Goal: Task Accomplishment & Management: Manage account settings

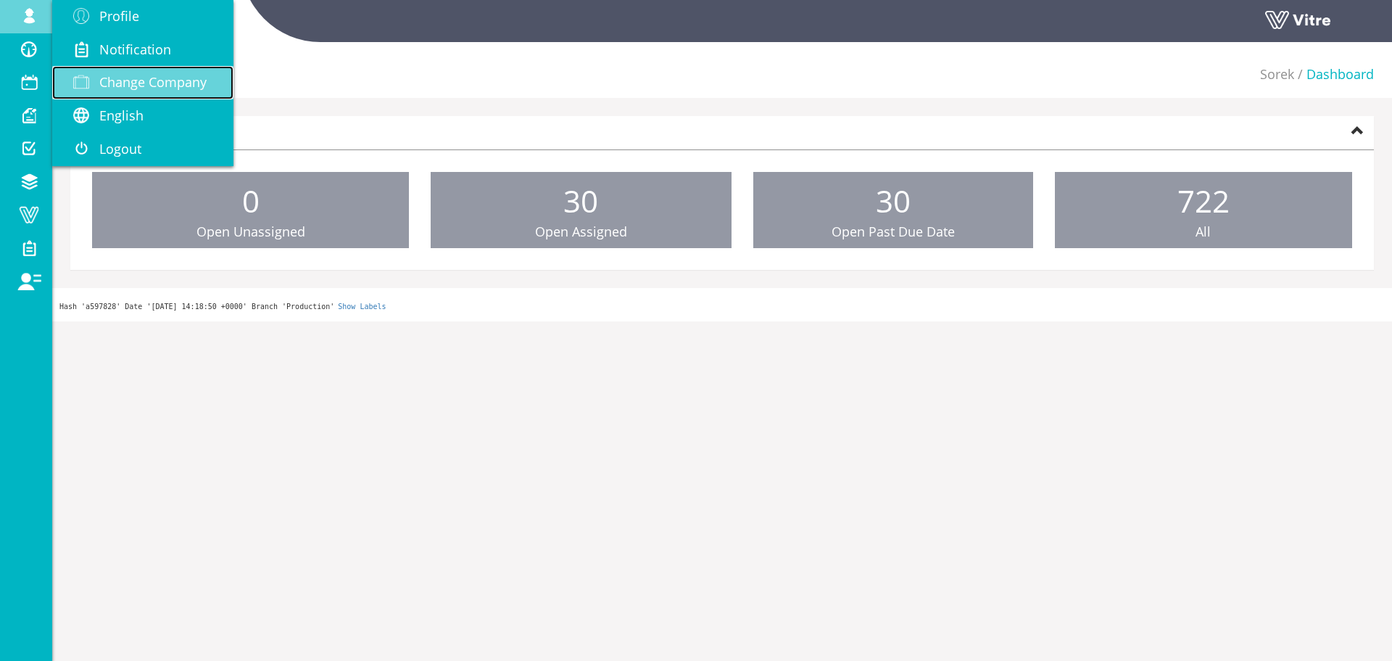
click at [161, 96] on link "Change Company" at bounding box center [142, 82] width 181 height 33
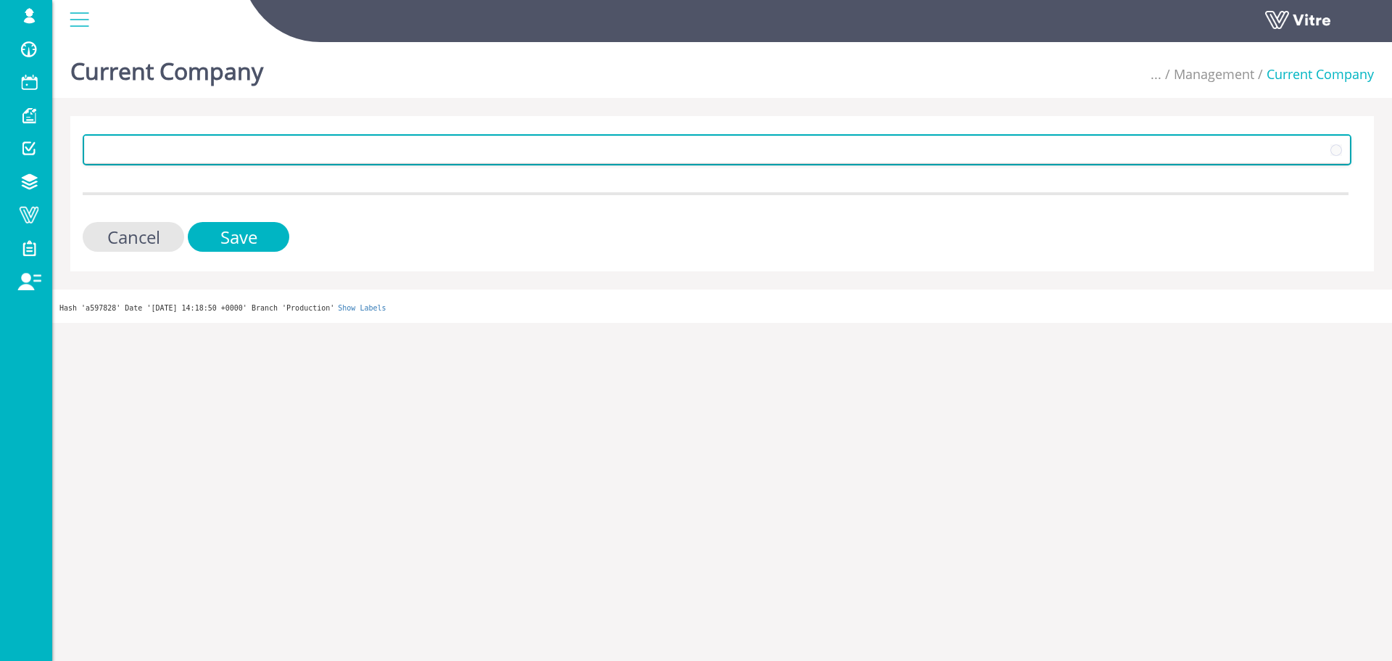
click at [222, 147] on span at bounding box center [704, 149] width 1239 height 26
click at [166, 158] on span "Sorek" at bounding box center [704, 149] width 1239 height 26
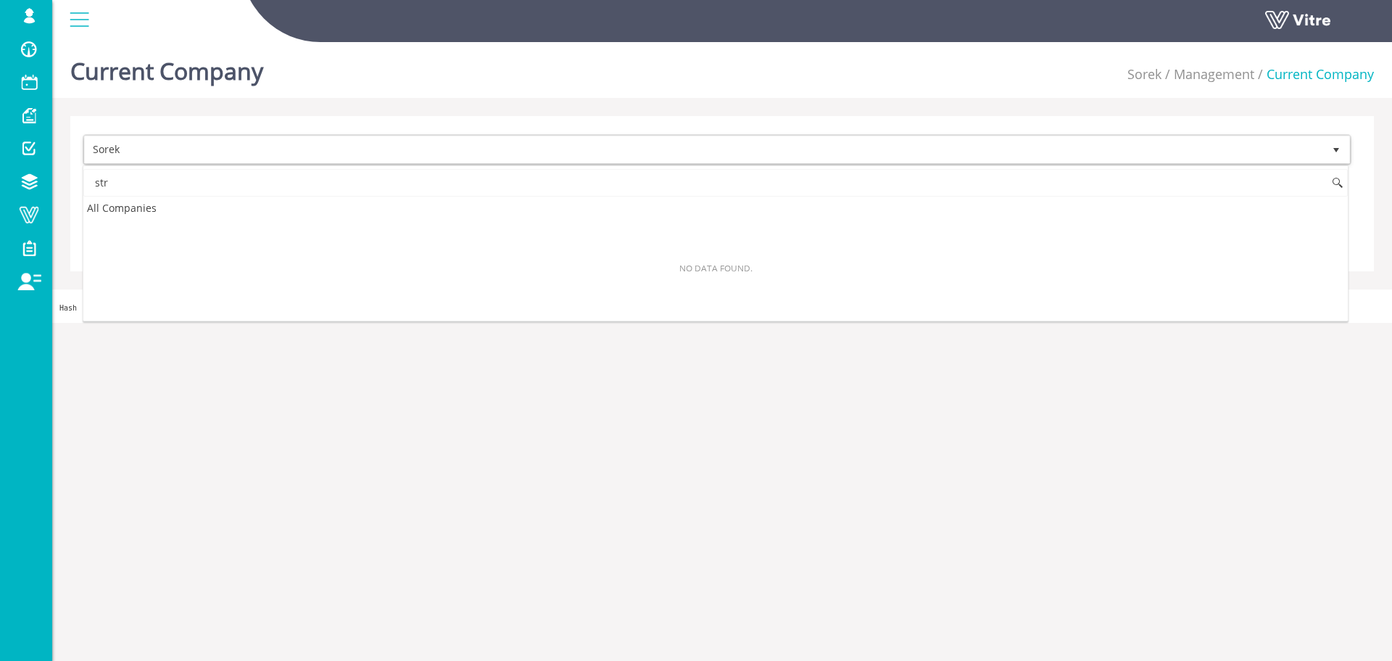
type input "stra"
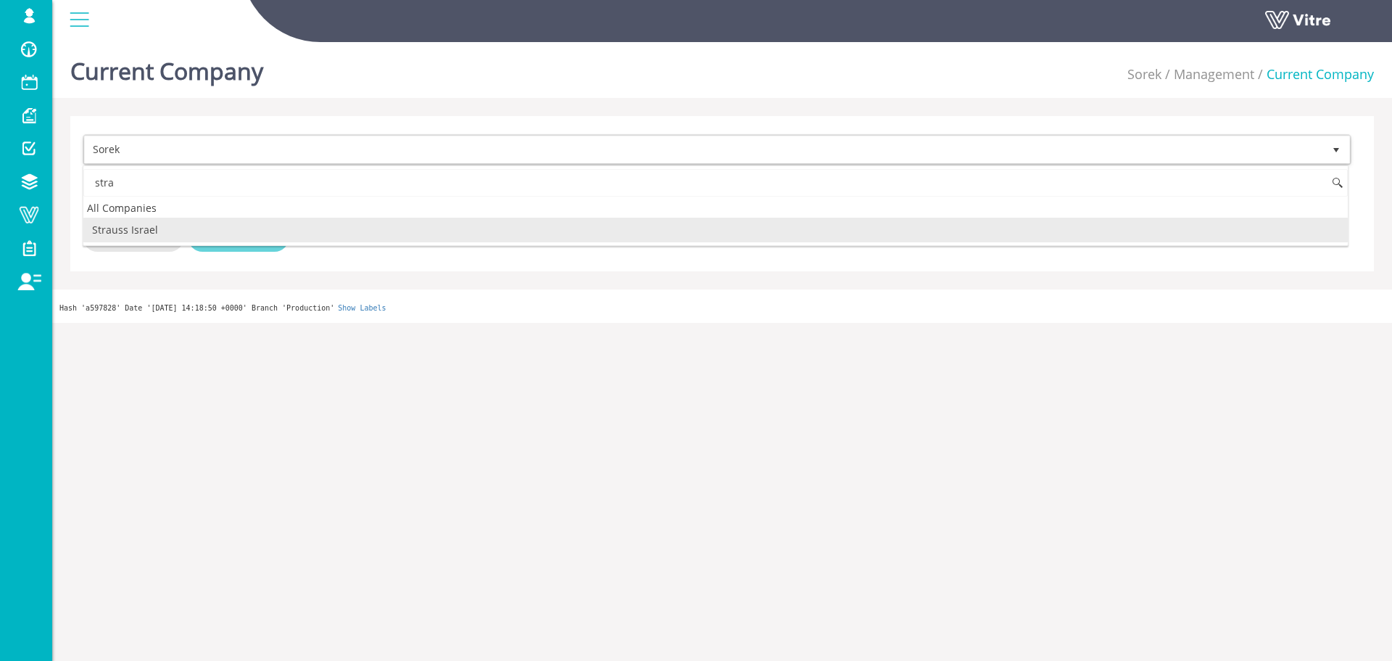
drag, startPoint x: 165, startPoint y: 223, endPoint x: 268, endPoint y: 241, distance: 104.6
click at [165, 222] on li "Strauss Israel" at bounding box center [715, 230] width 1265 height 25
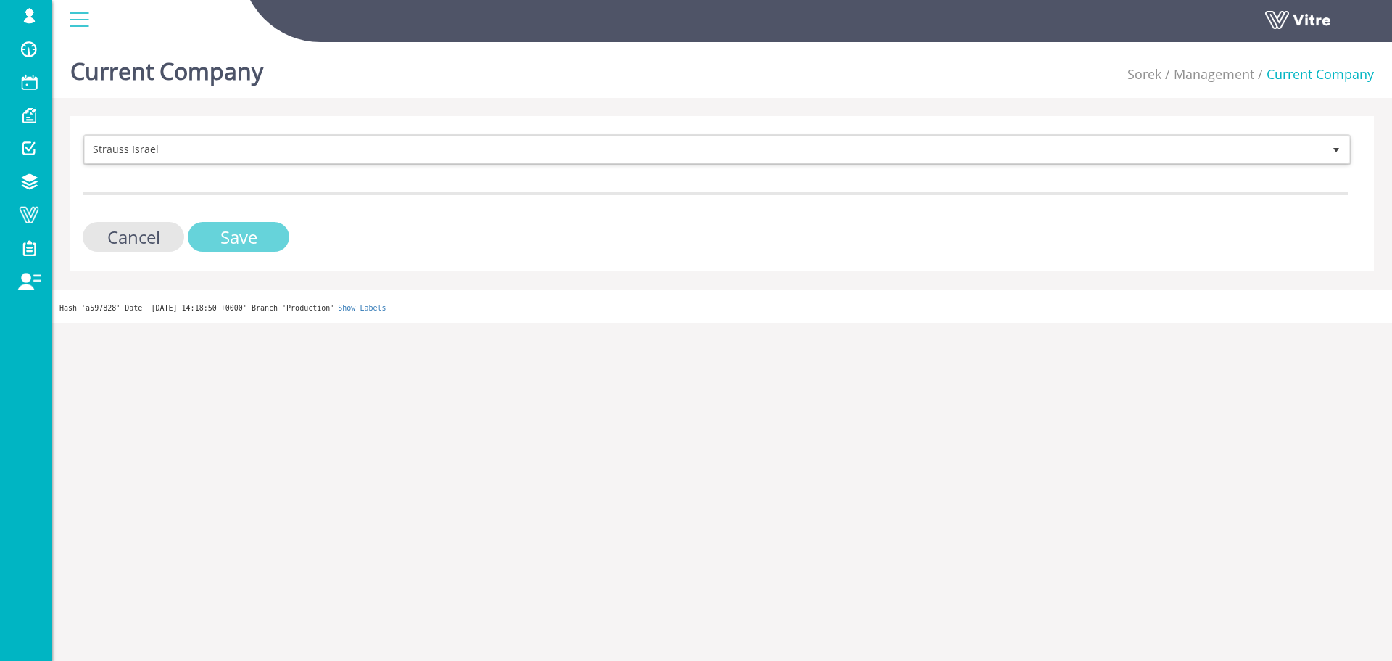
click at [268, 241] on input "Save" at bounding box center [239, 237] width 102 height 30
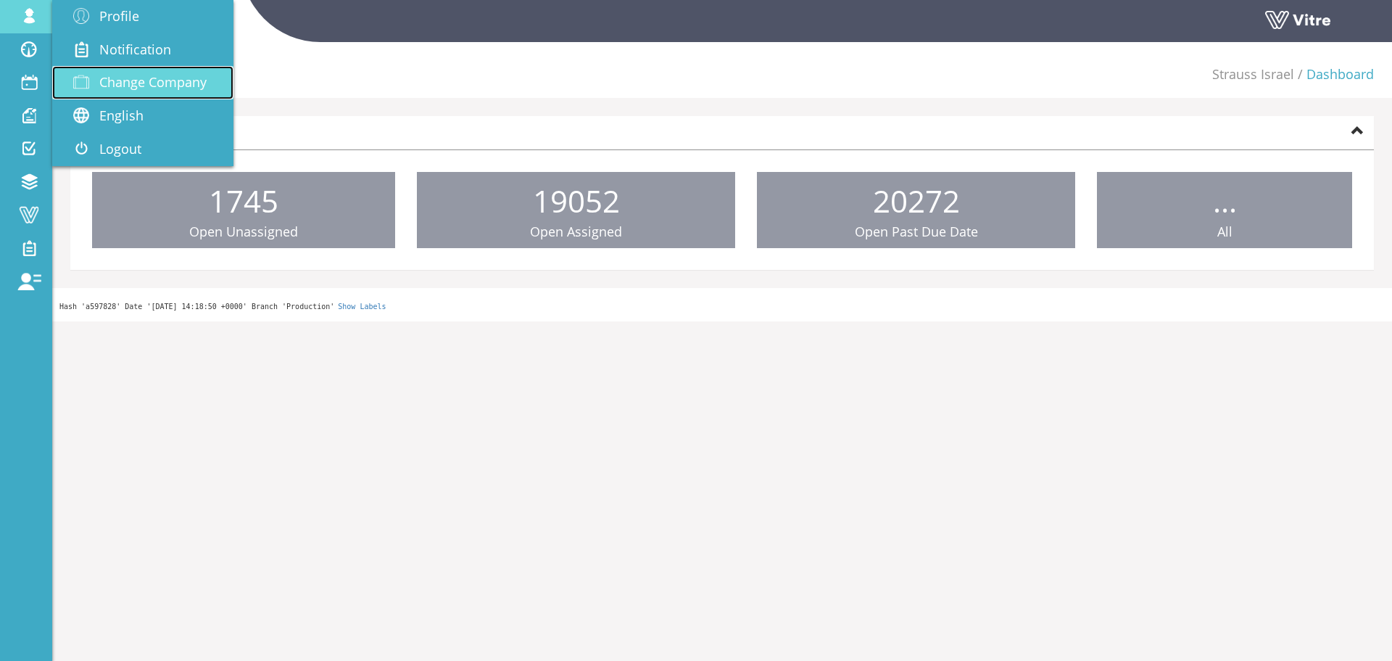
click at [136, 86] on span "Change Company" at bounding box center [152, 81] width 107 height 17
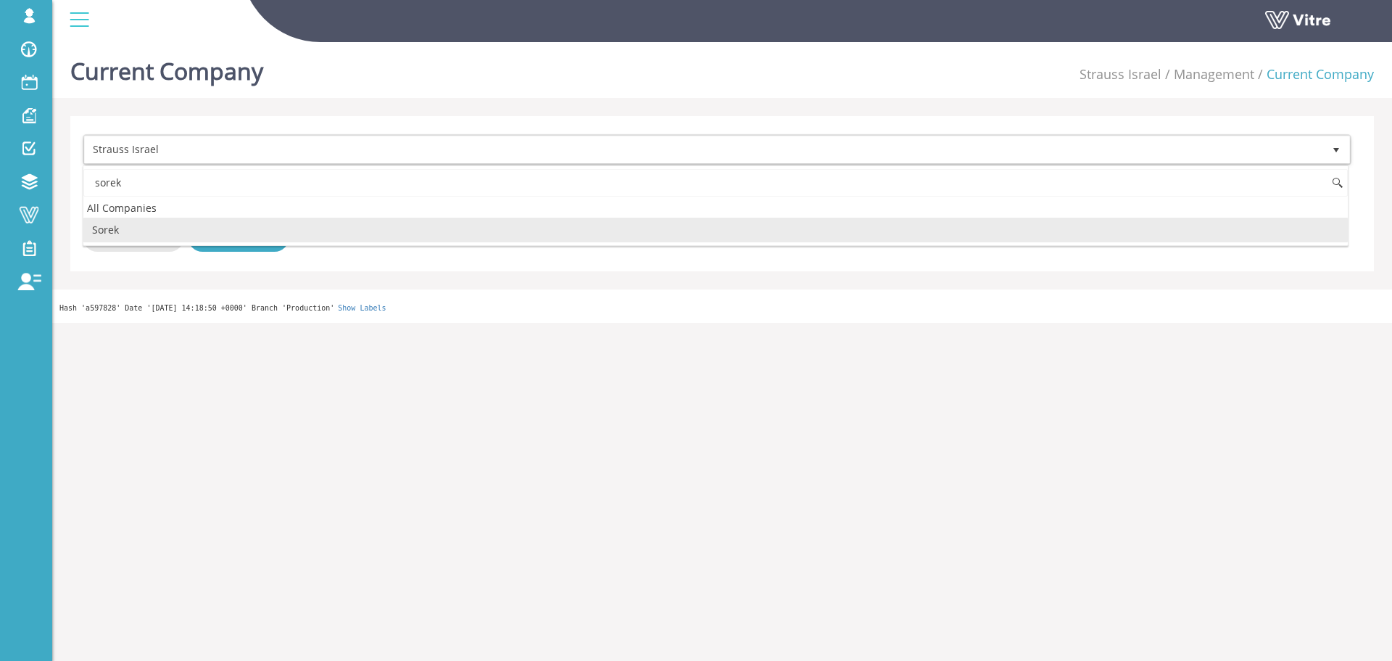
click at [179, 226] on li "Sorek" at bounding box center [715, 230] width 1265 height 25
type input "sorek"
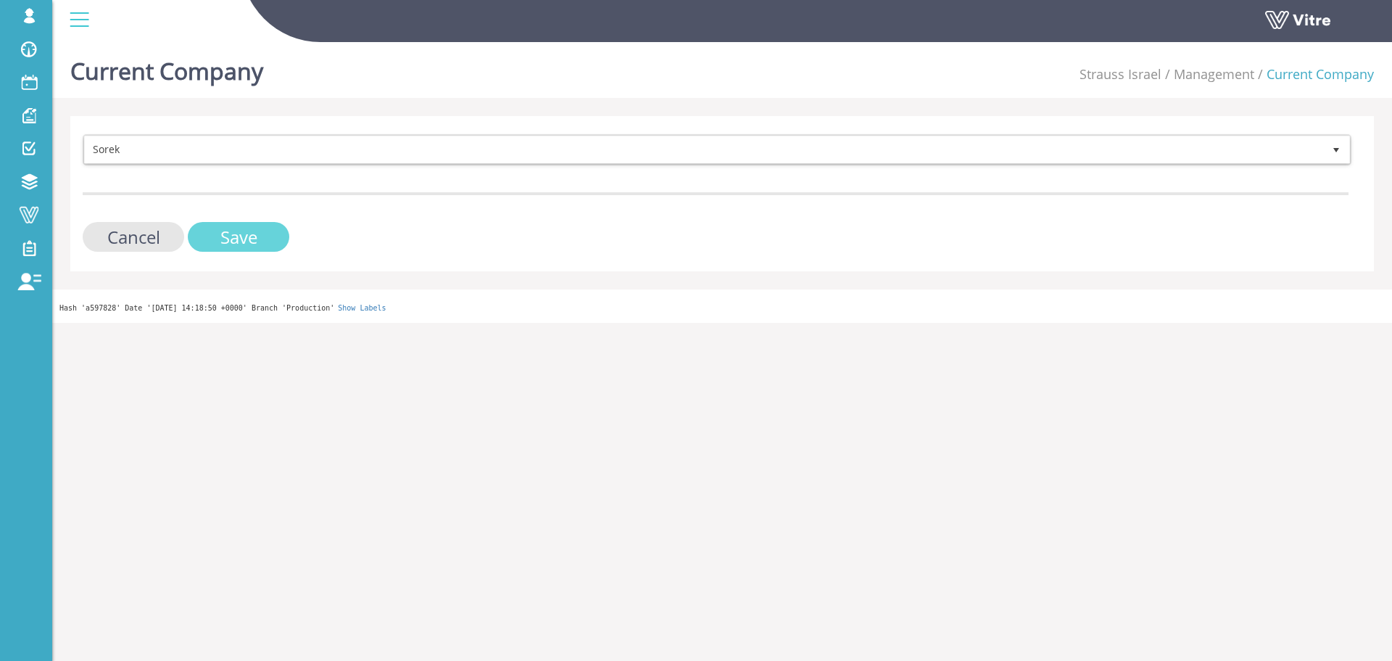
click at [234, 239] on input "Save" at bounding box center [239, 237] width 102 height 30
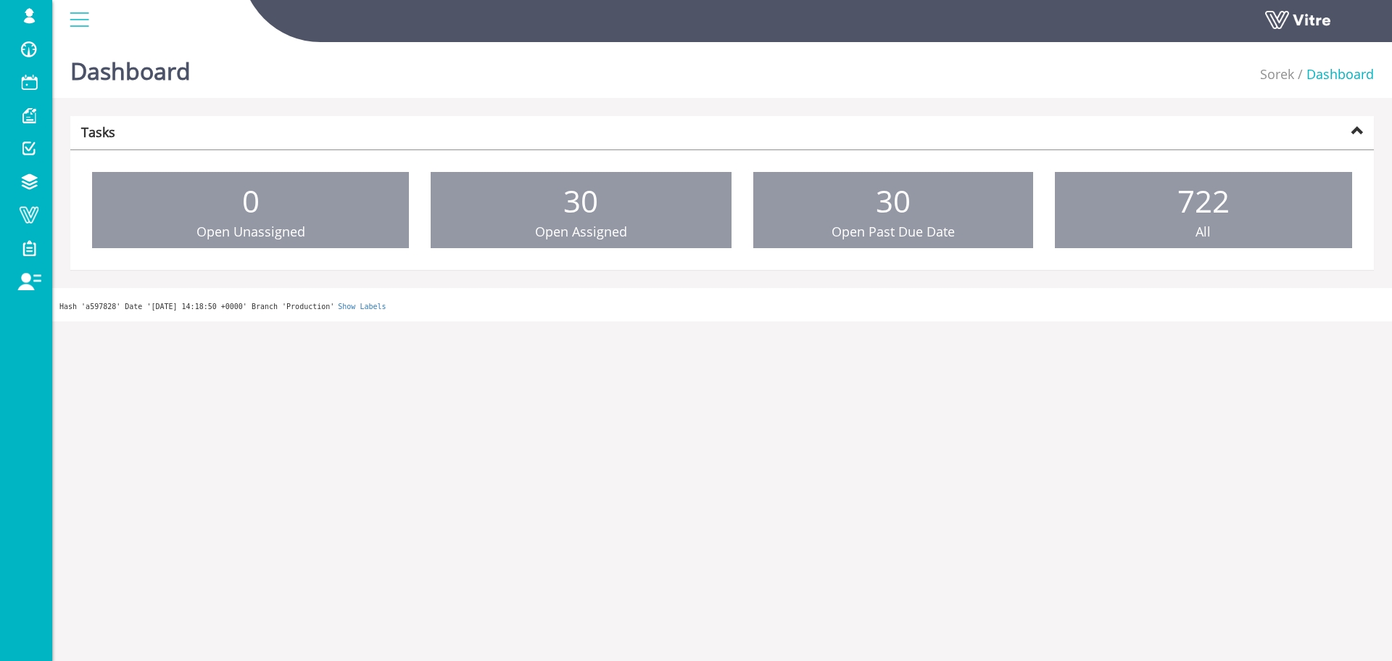
drag, startPoint x: 136, startPoint y: 71, endPoint x: 268, endPoint y: 40, distance: 135.6
click at [0, 0] on link "Change Company" at bounding box center [0, 0] width 0 height 0
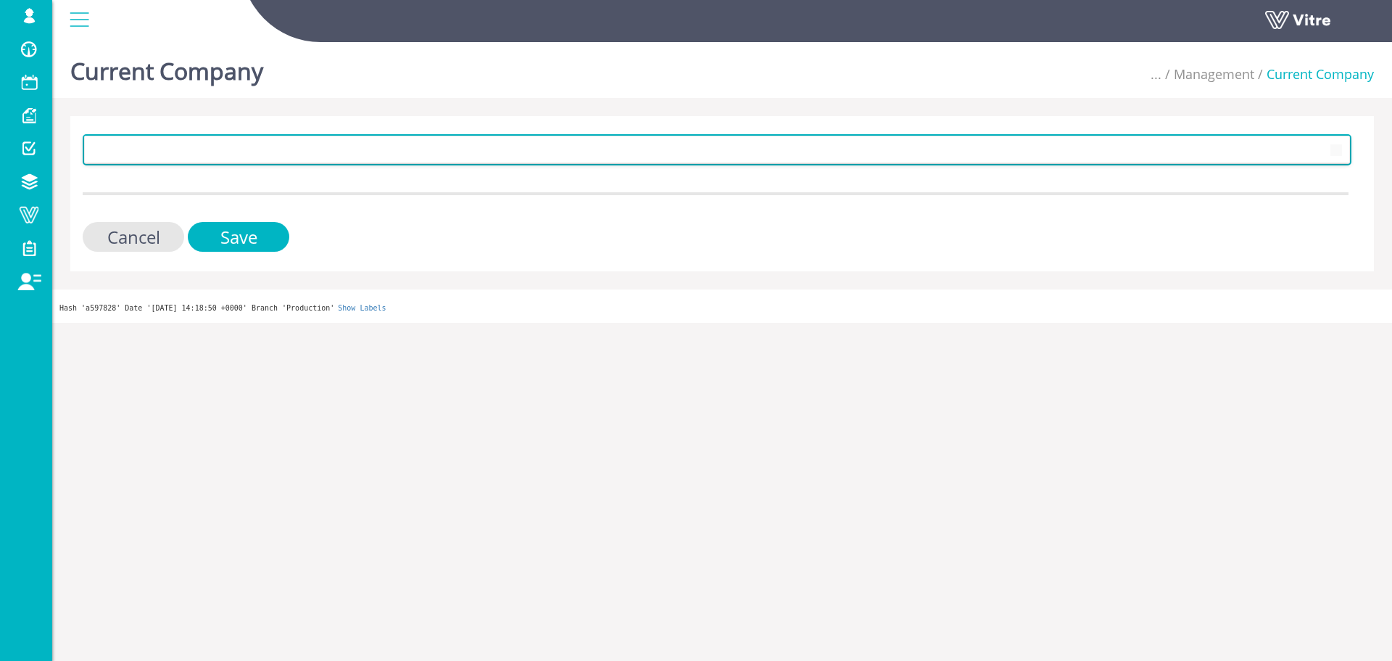
click at [393, 140] on span at bounding box center [704, 149] width 1239 height 26
click at [389, 153] on span at bounding box center [704, 149] width 1239 height 26
click at [389, 153] on span "Sorek" at bounding box center [704, 149] width 1239 height 26
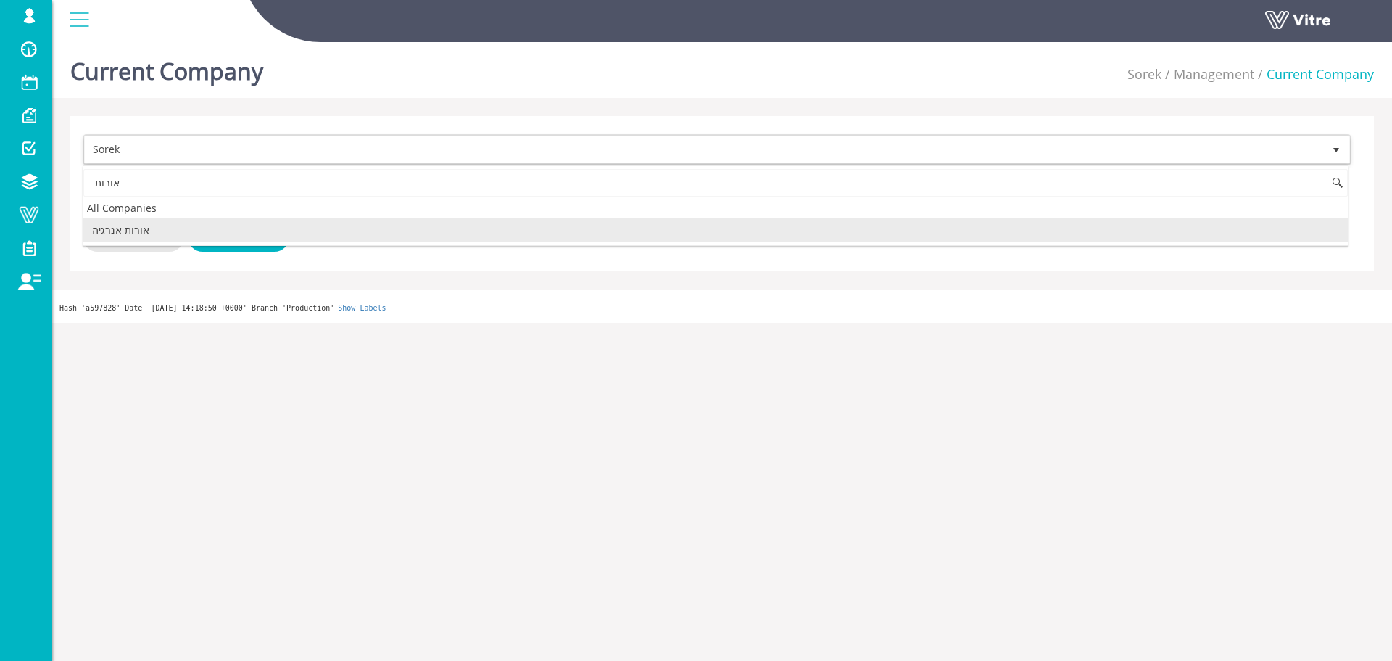
click at [294, 231] on li "אורות אנרגיה" at bounding box center [715, 230] width 1265 height 25
type input "אורות"
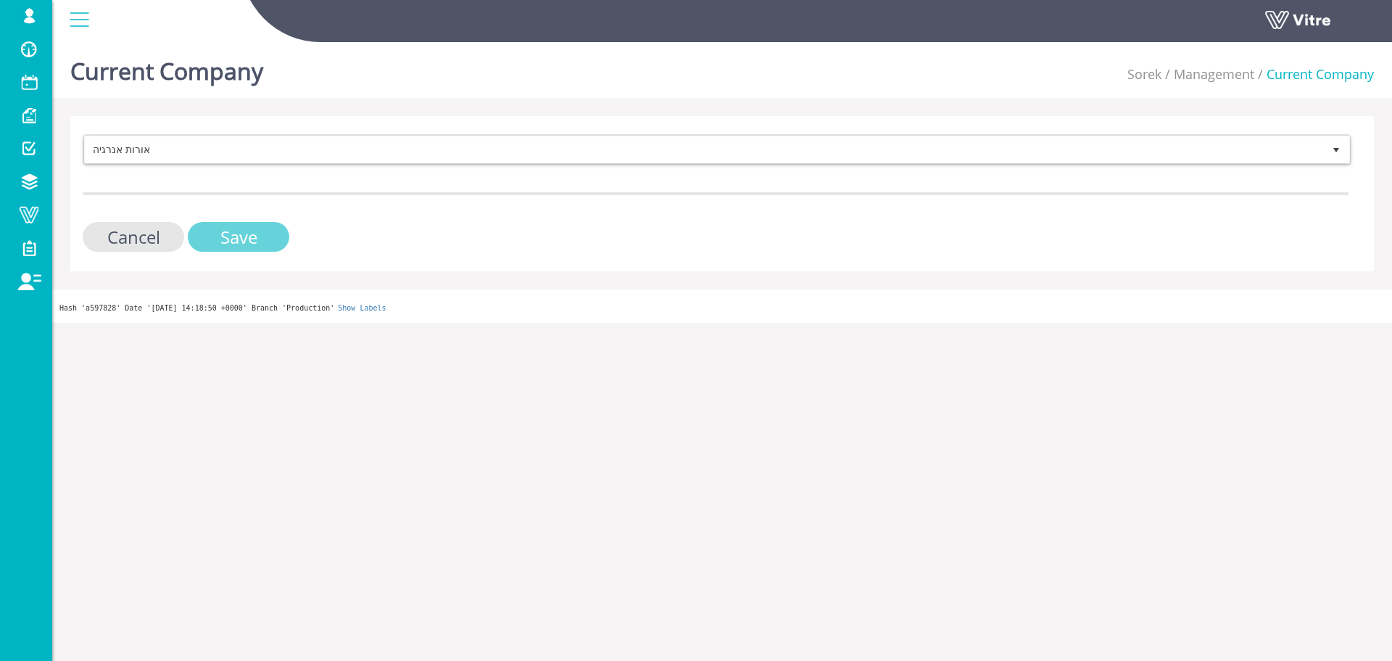
click at [243, 243] on input "Save" at bounding box center [239, 237] width 102 height 30
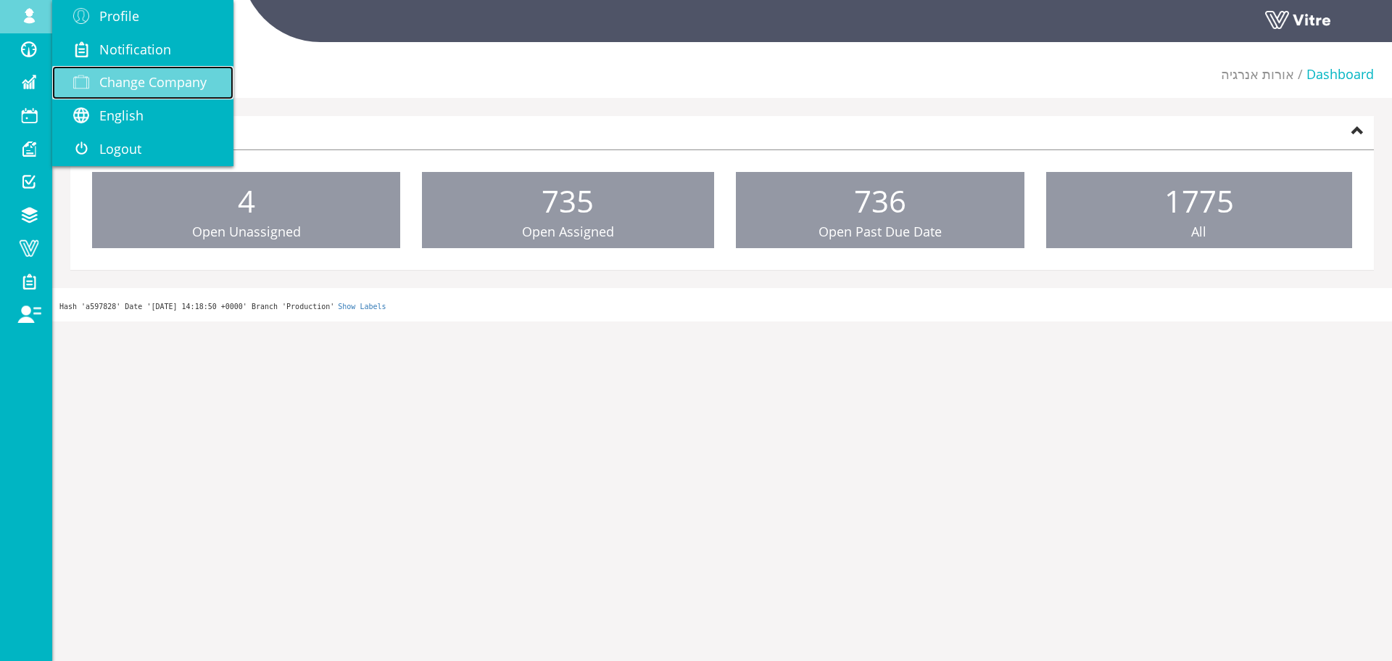
click at [115, 96] on link "Change Company" at bounding box center [142, 82] width 181 height 33
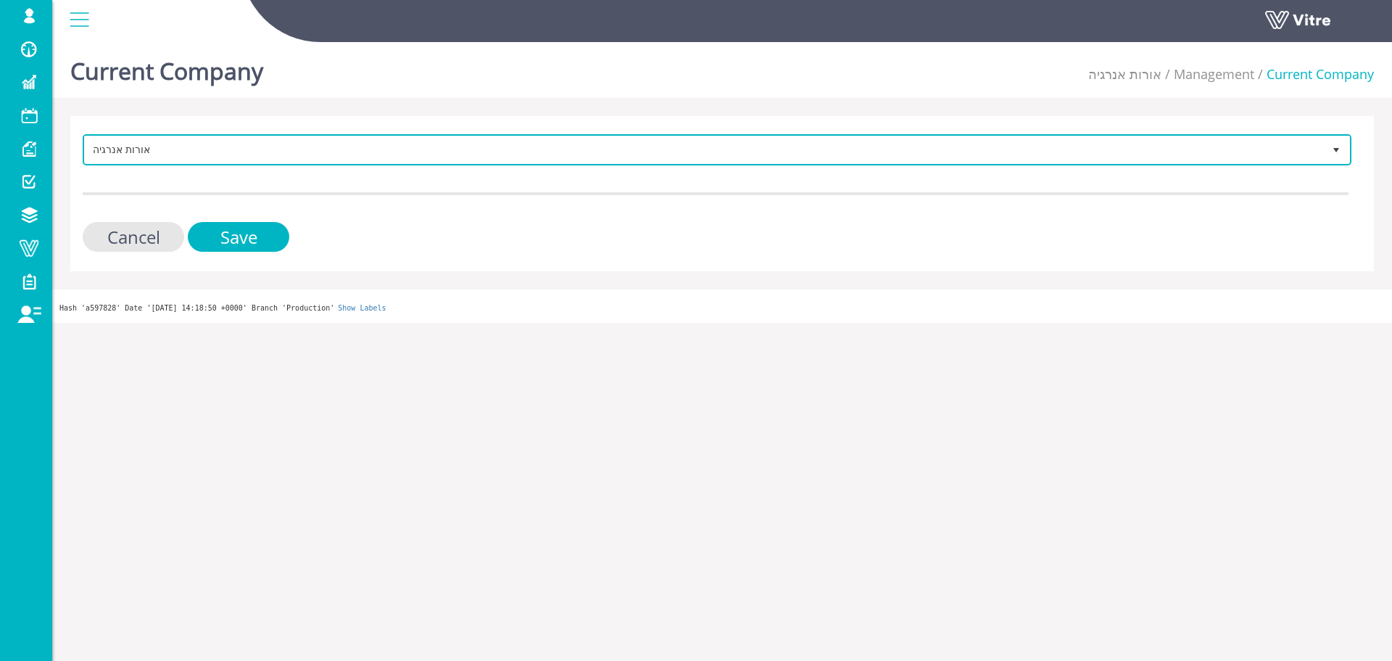
click at [300, 159] on span "אורות אנרגיה" at bounding box center [704, 149] width 1239 height 26
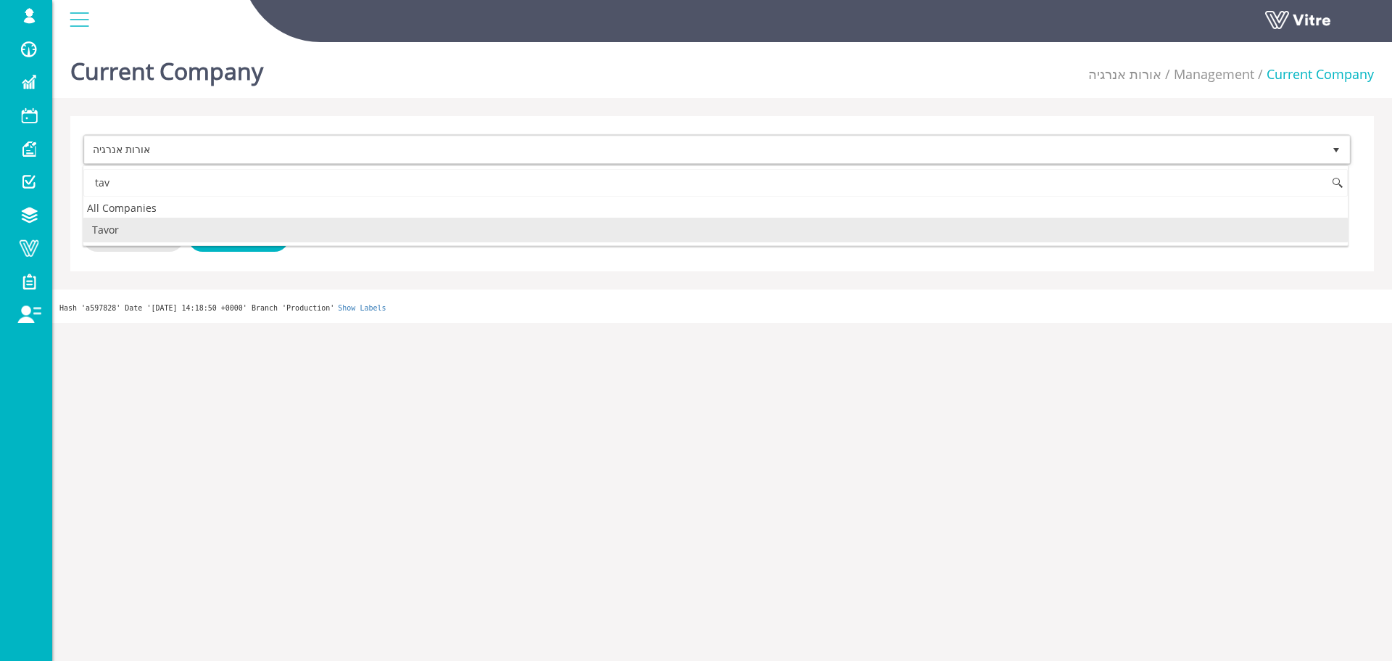
click at [221, 234] on li "Tavor" at bounding box center [715, 230] width 1265 height 25
type input "tav"
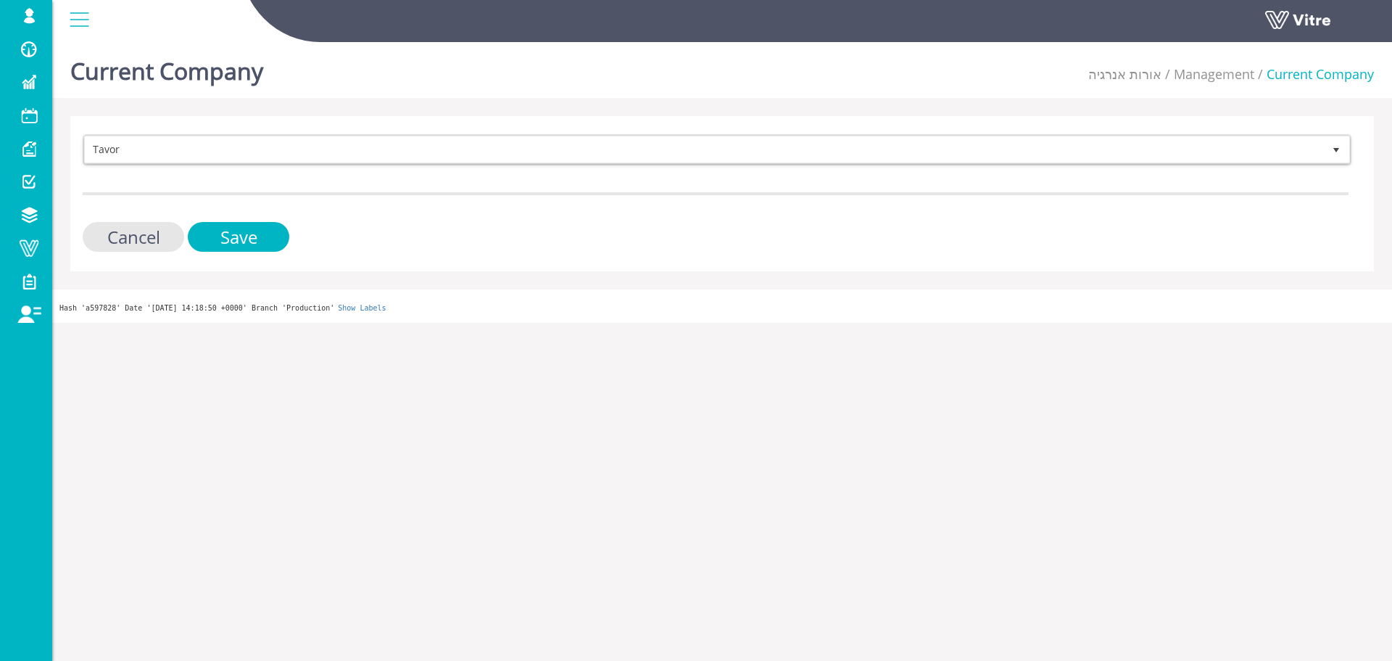
click at [228, 265] on div "Tavor 221 Cancel Save" at bounding box center [722, 193] width 1304 height 155
click at [239, 249] on input "Save" at bounding box center [239, 237] width 102 height 30
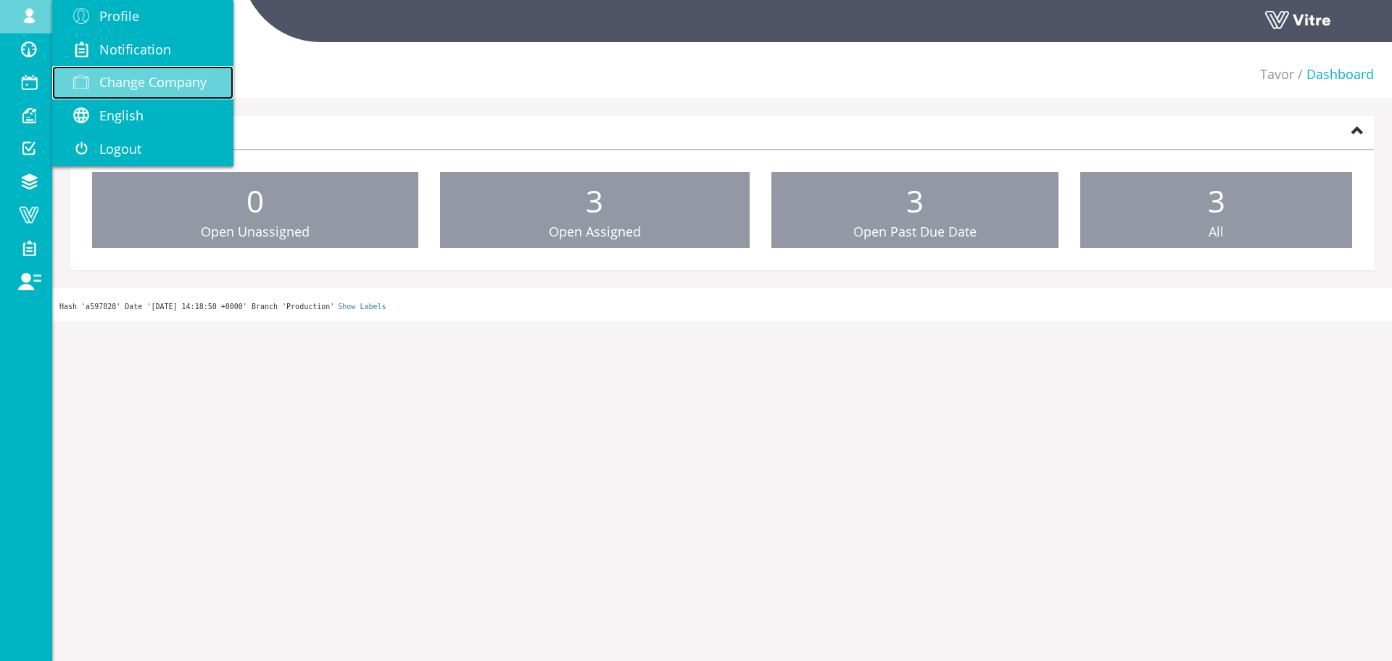
click at [112, 76] on span "Change Company" at bounding box center [152, 81] width 107 height 17
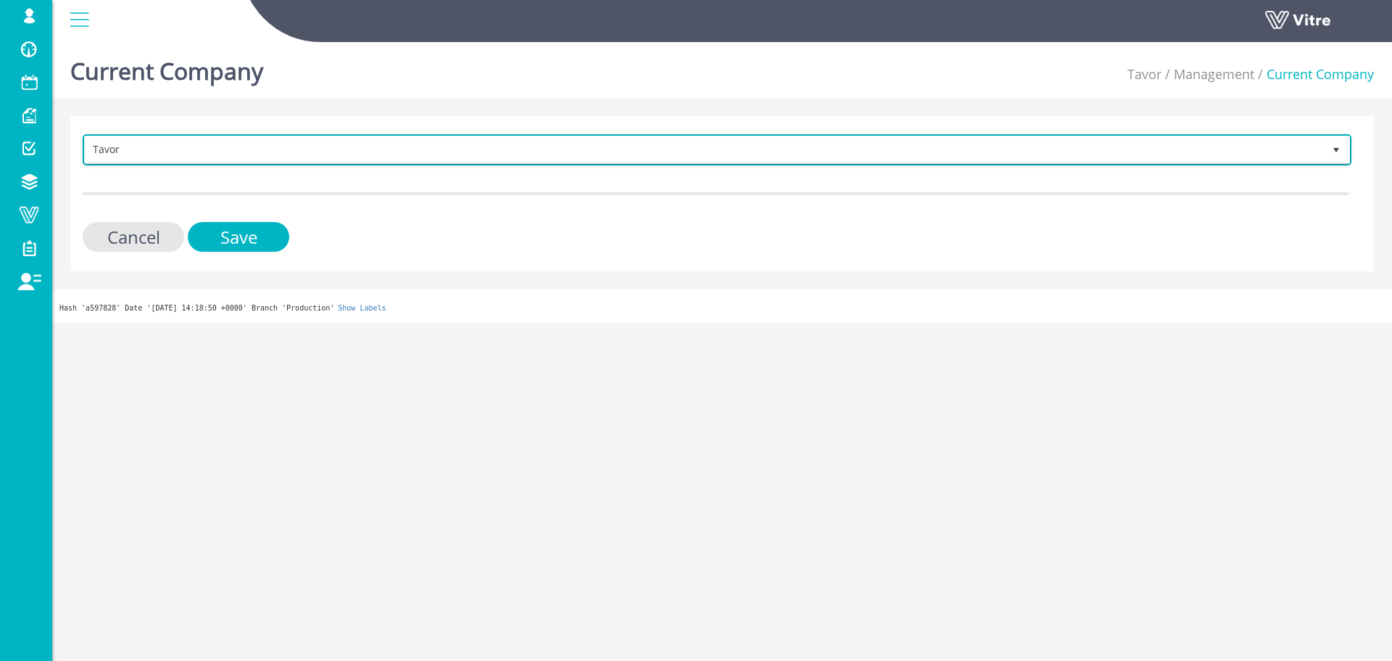
click at [510, 162] on span "Tavor" at bounding box center [704, 149] width 1239 height 26
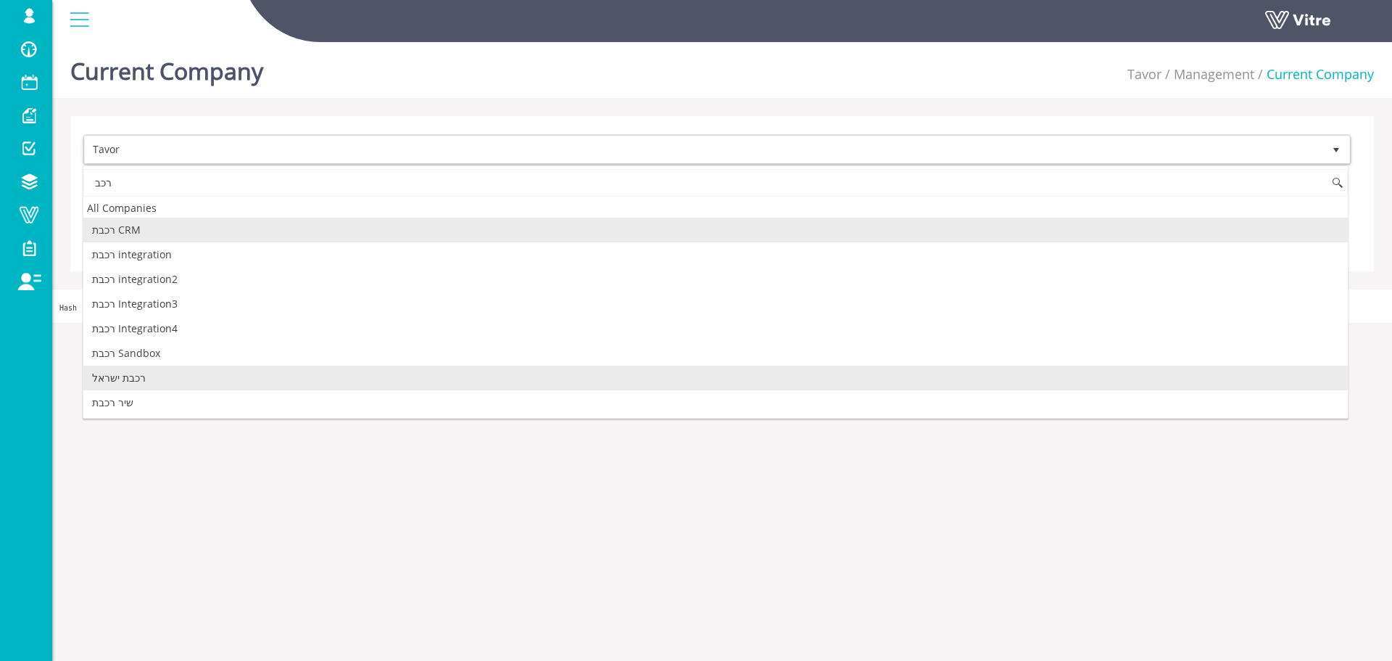
click at [176, 375] on li "רכבת ישראל" at bounding box center [715, 378] width 1265 height 25
type input "רכב"
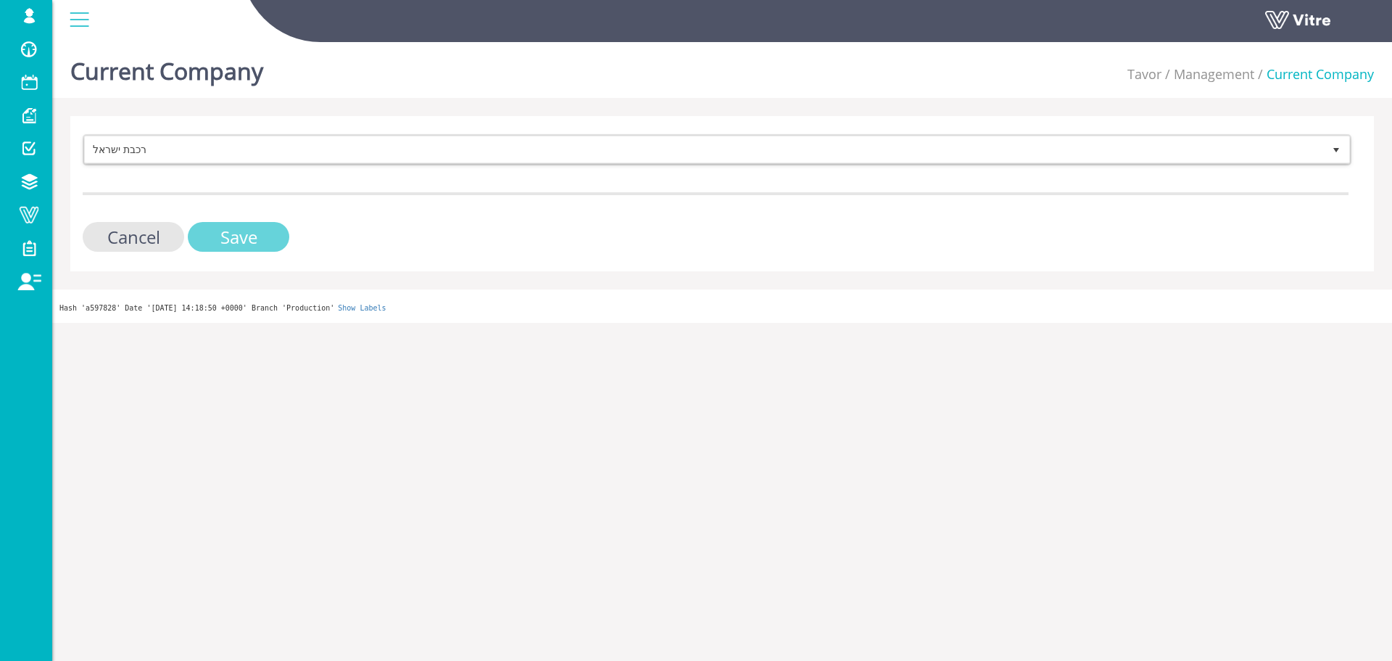
click at [241, 248] on input "Save" at bounding box center [239, 237] width 102 height 30
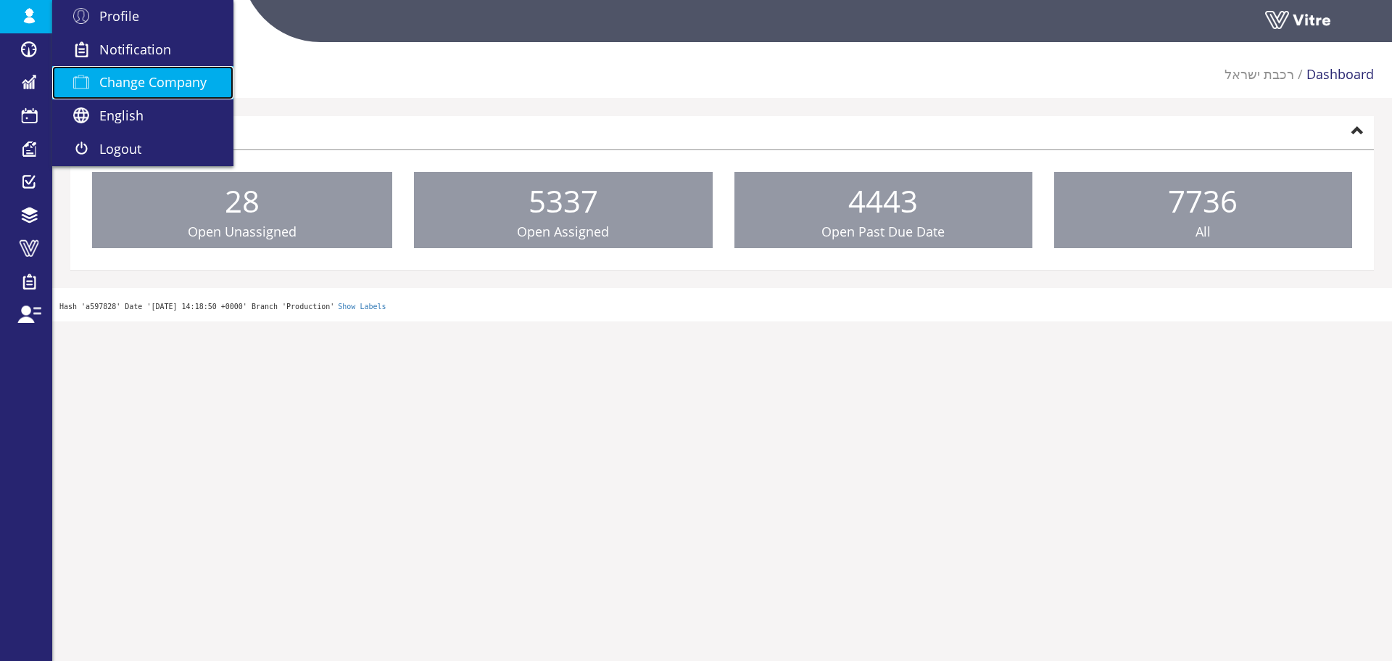
click at [118, 82] on span "Change Company" at bounding box center [152, 81] width 107 height 17
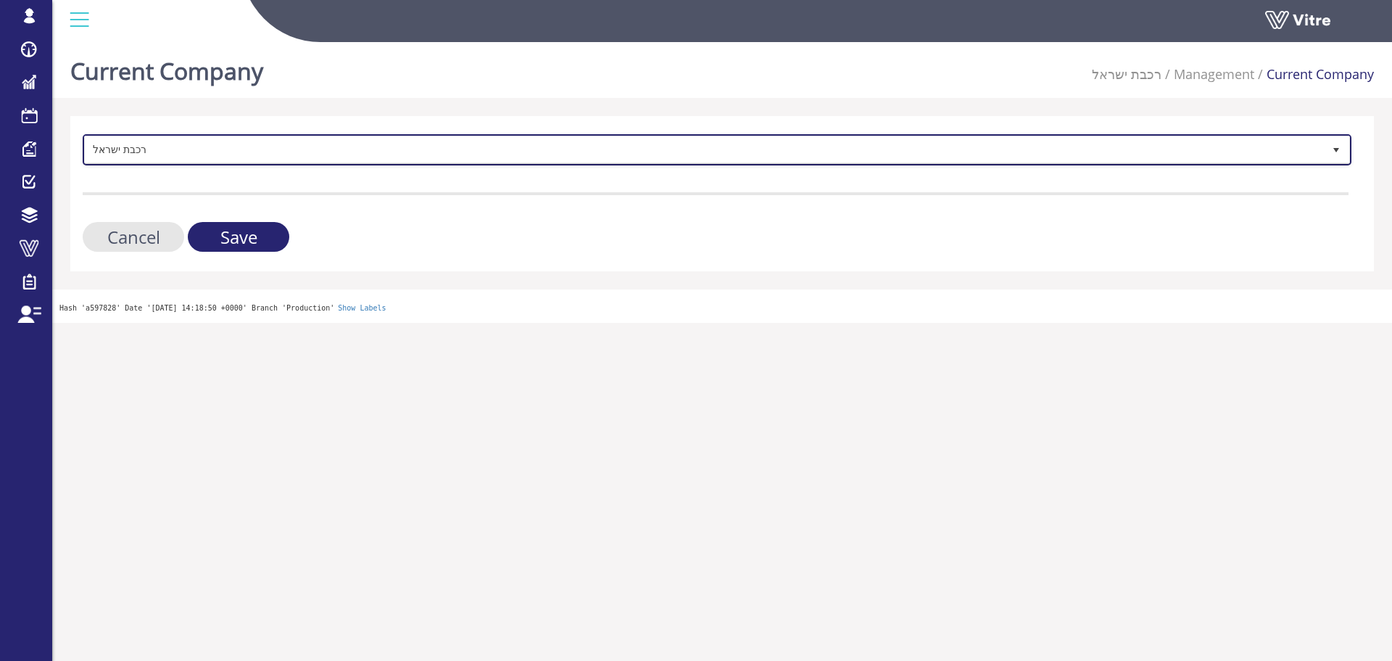
click at [246, 157] on span "רכבת ישראל" at bounding box center [704, 149] width 1239 height 26
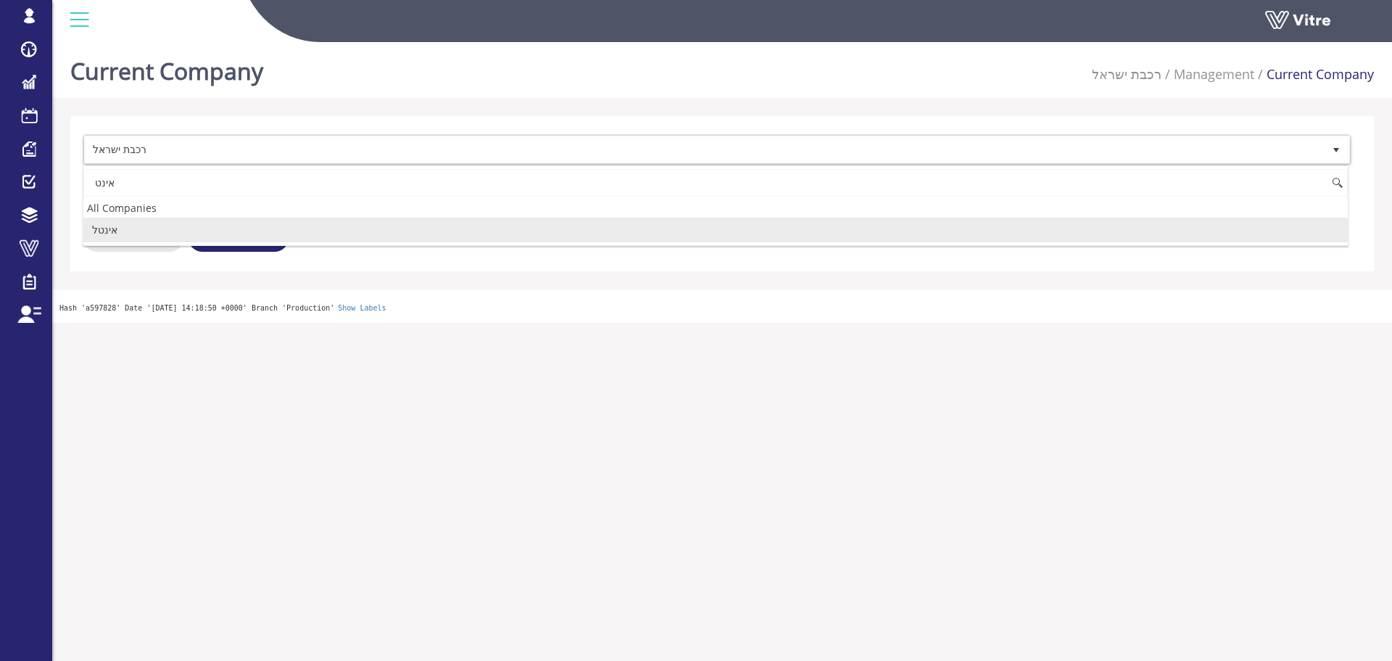
click at [153, 239] on li "אינטל" at bounding box center [715, 230] width 1265 height 25
type input "אינט"
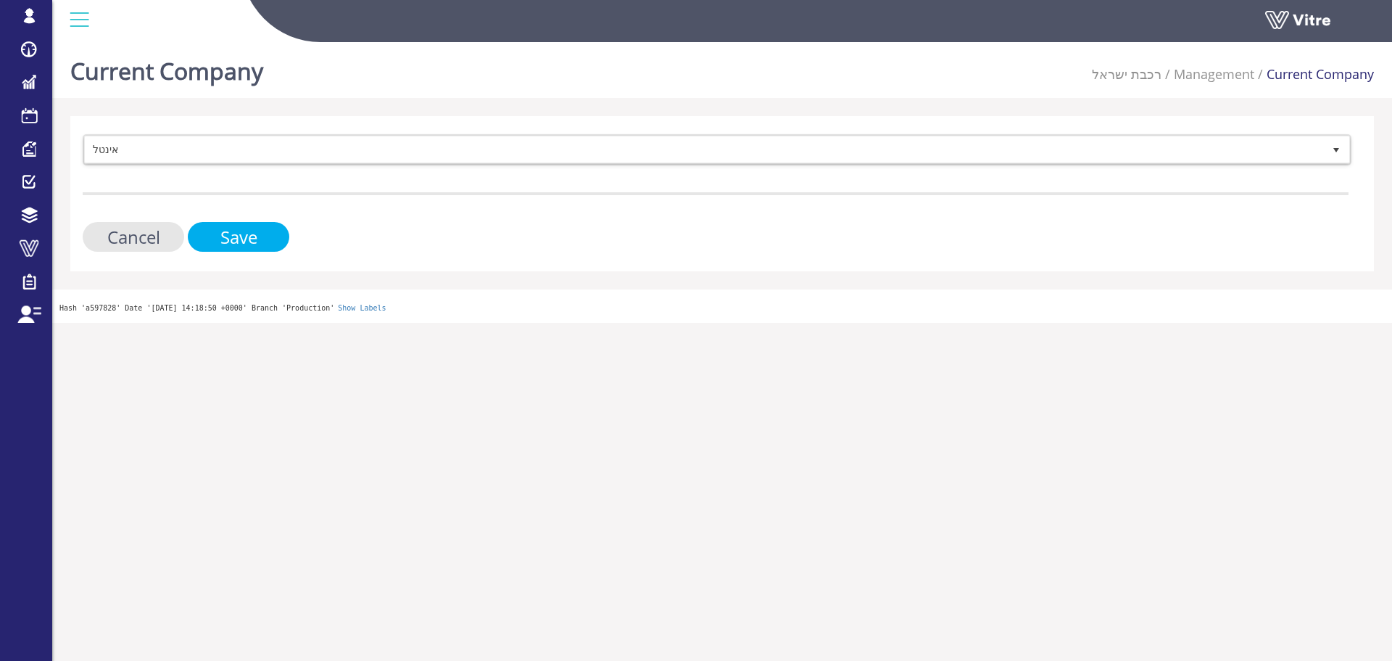
click at [197, 233] on input "Save" at bounding box center [239, 237] width 102 height 30
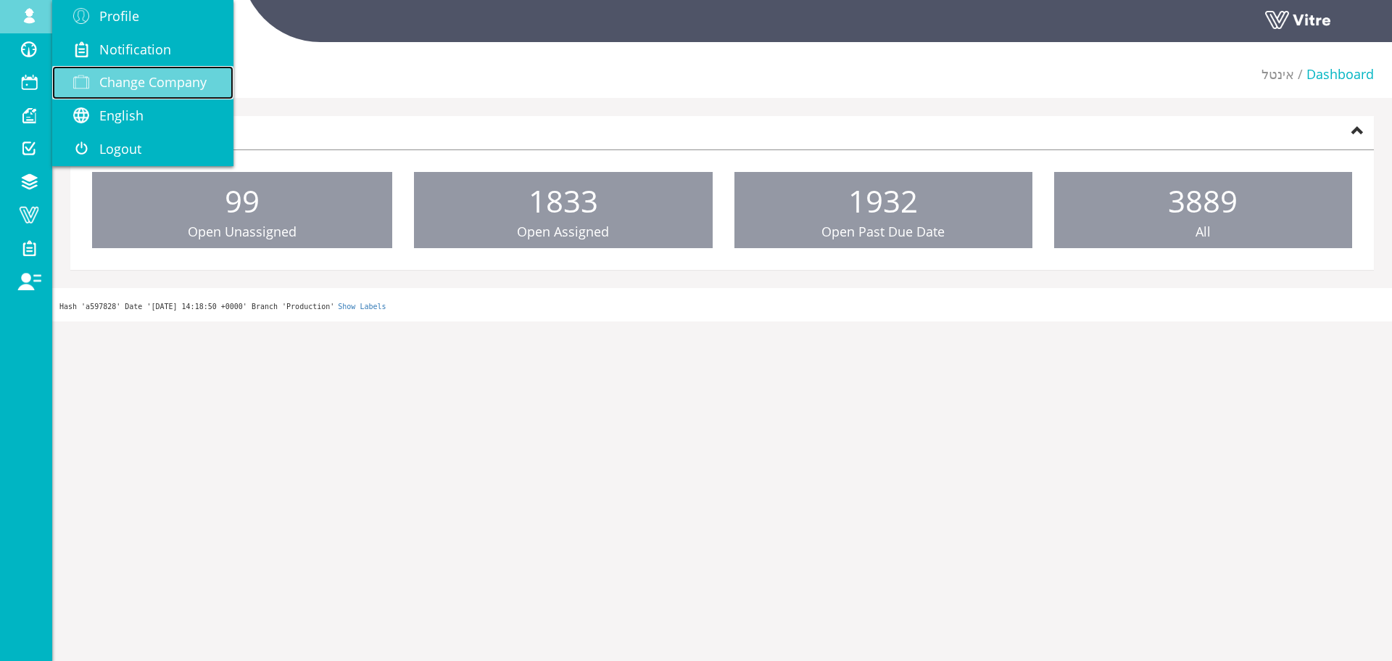
drag, startPoint x: 125, startPoint y: 78, endPoint x: 140, endPoint y: 84, distance: 15.6
click at [125, 78] on span "Change Company" at bounding box center [152, 81] width 107 height 17
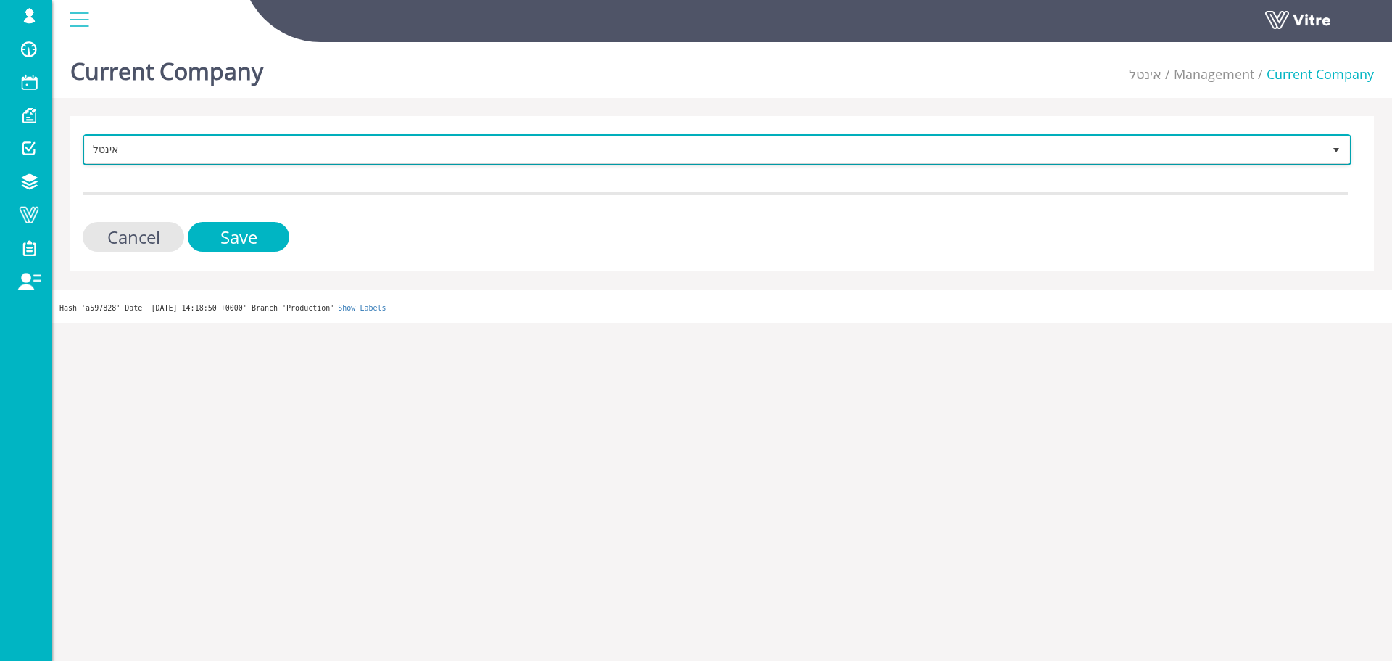
click at [215, 155] on span "אינטל" at bounding box center [704, 149] width 1239 height 26
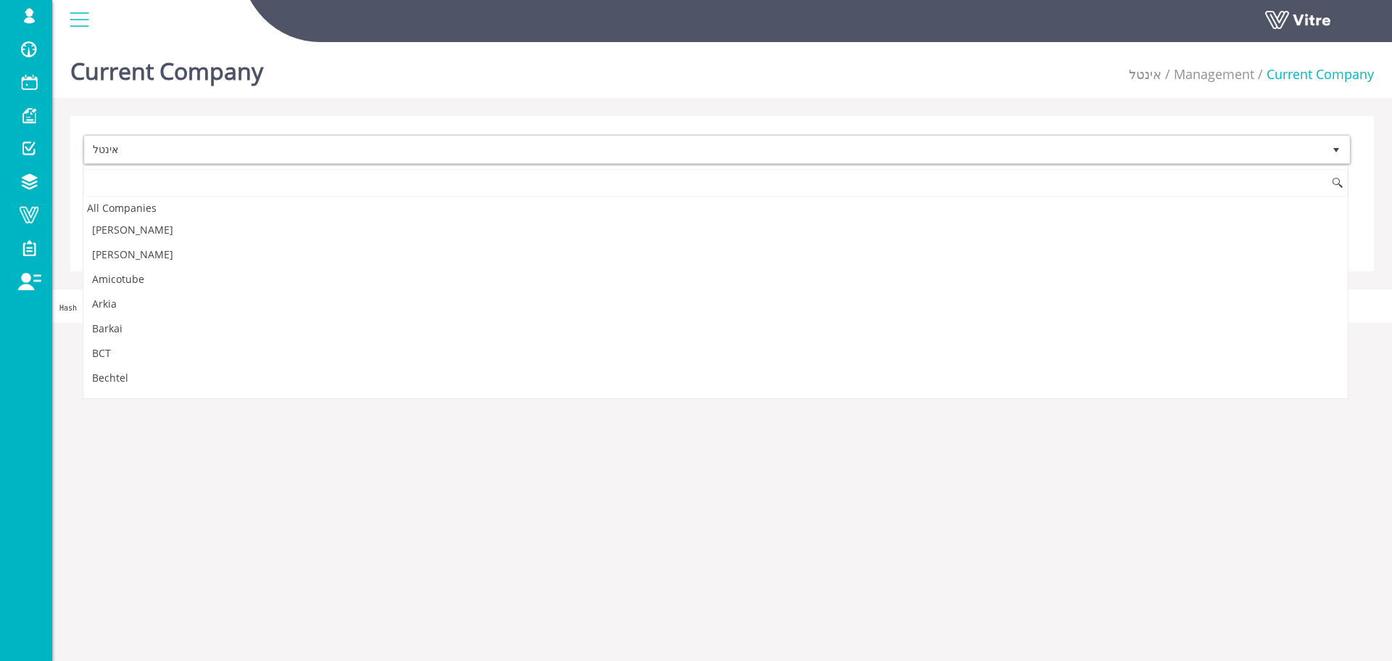
scroll to position [2189, 0]
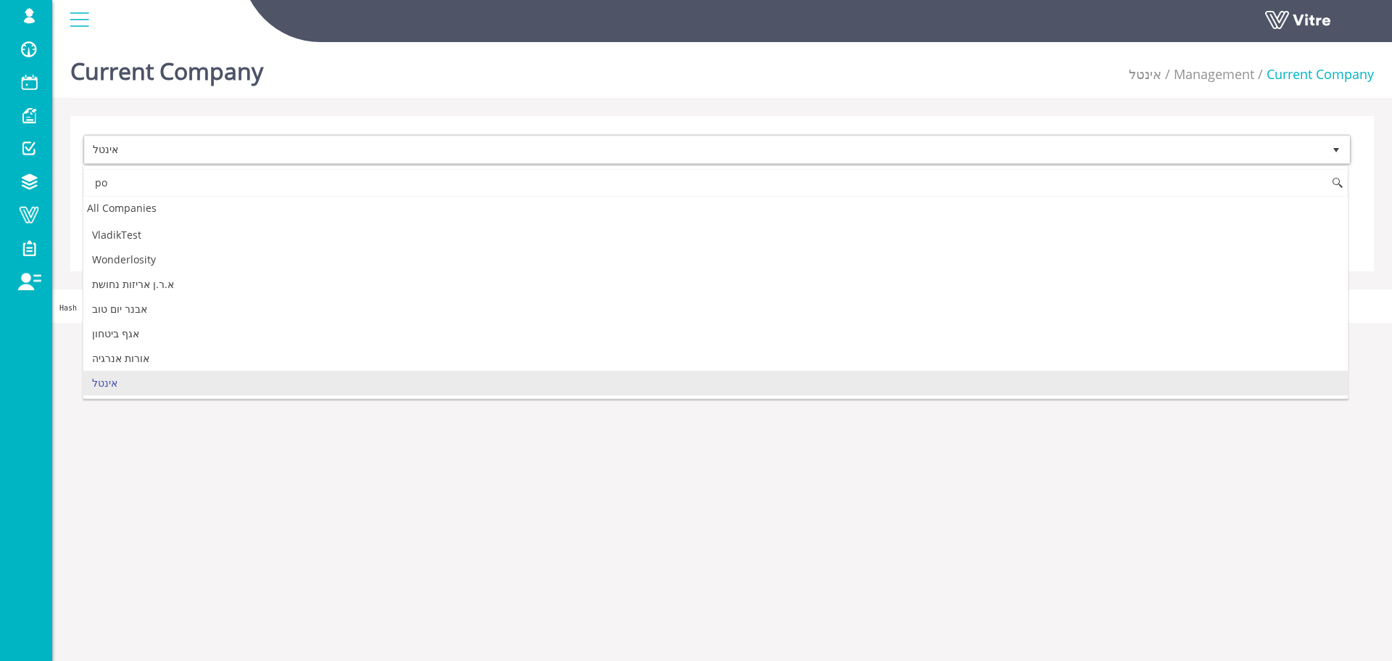
type input "p"
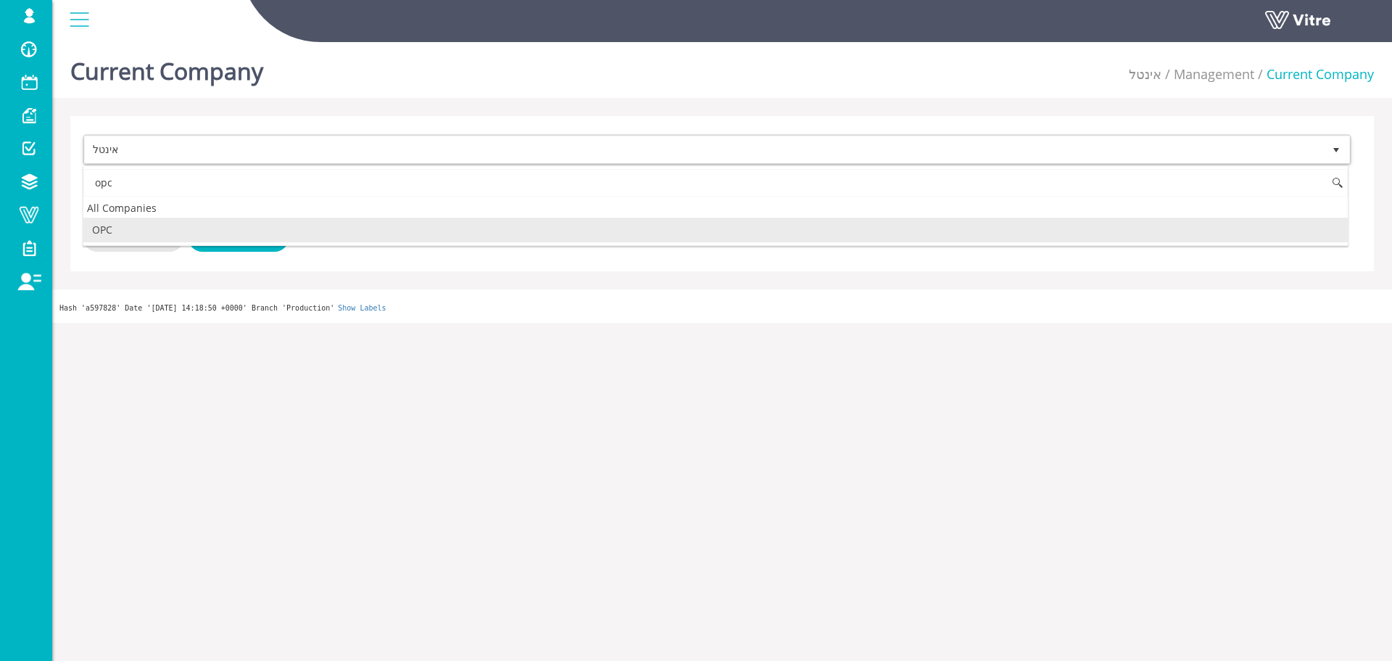
scroll to position [0, 0]
click at [192, 236] on li "OPC" at bounding box center [715, 230] width 1265 height 25
type input "opc"
click at [229, 235] on input "Save" at bounding box center [239, 237] width 102 height 30
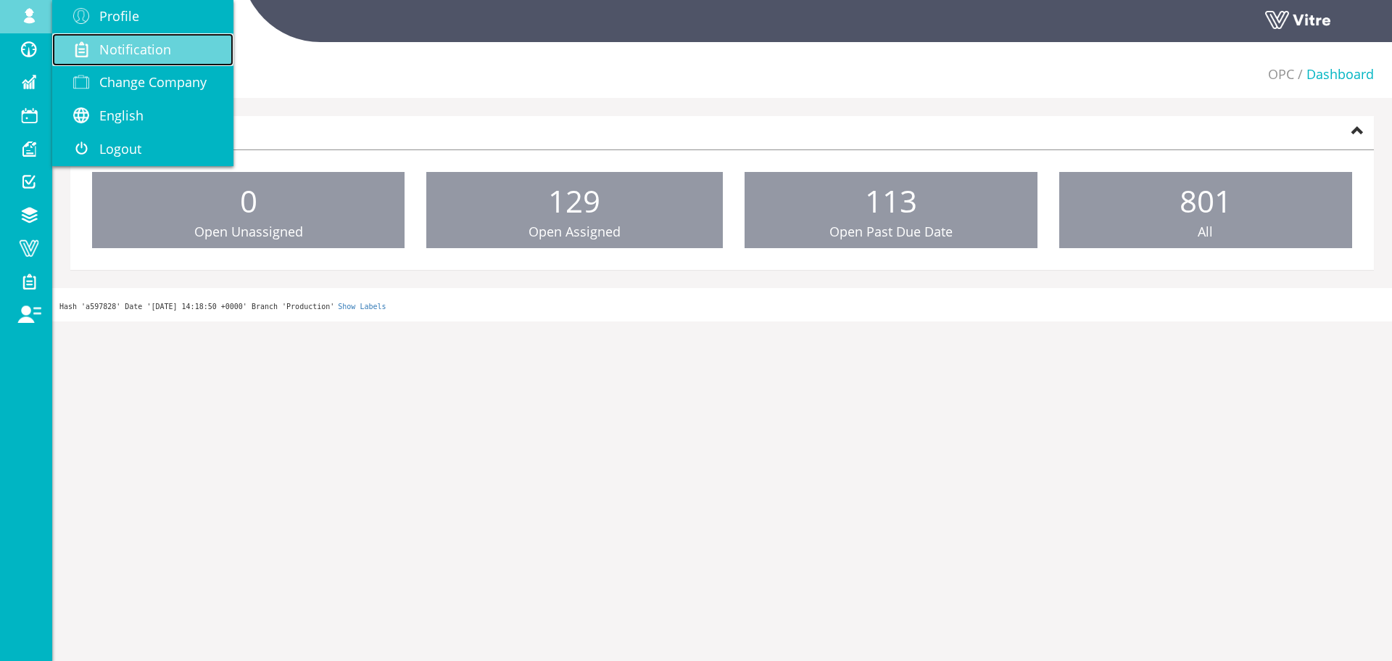
click at [86, 65] on link "Notification" at bounding box center [142, 49] width 181 height 33
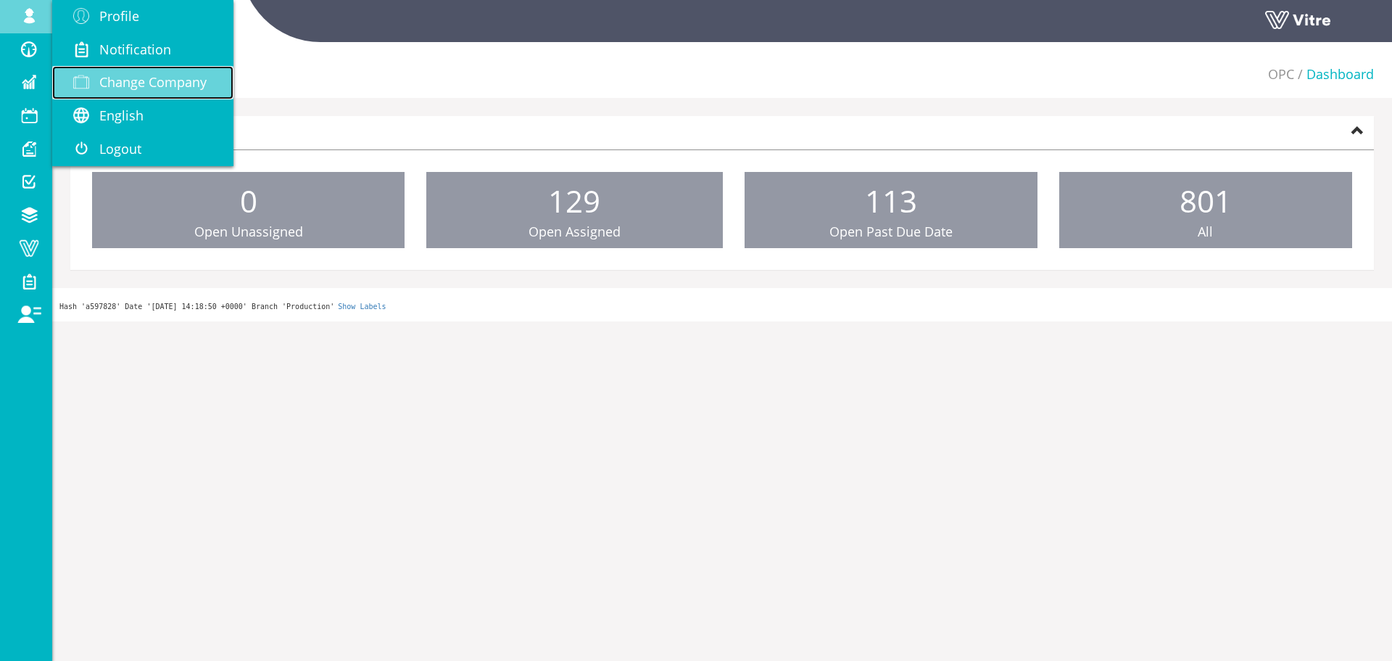
click at [91, 77] on span at bounding box center [81, 81] width 36 height 17
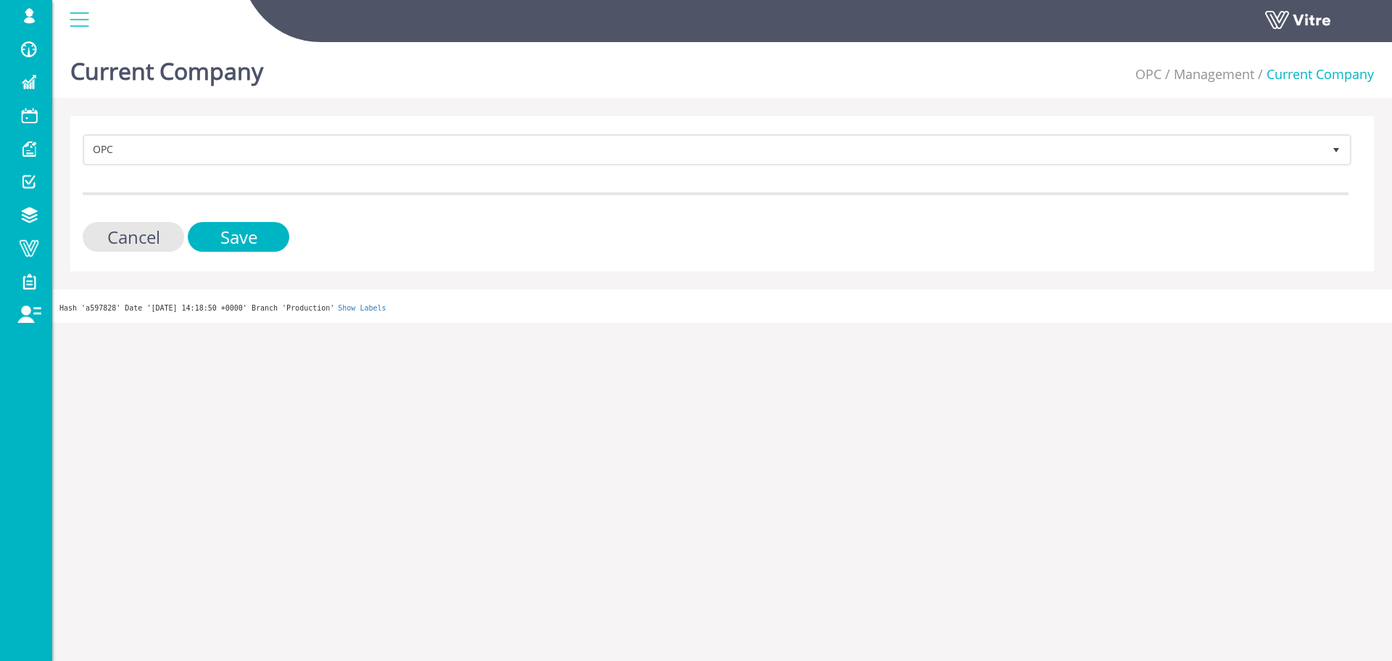
click at [368, 133] on div "OPC 272 Cancel Save" at bounding box center [722, 193] width 1304 height 155
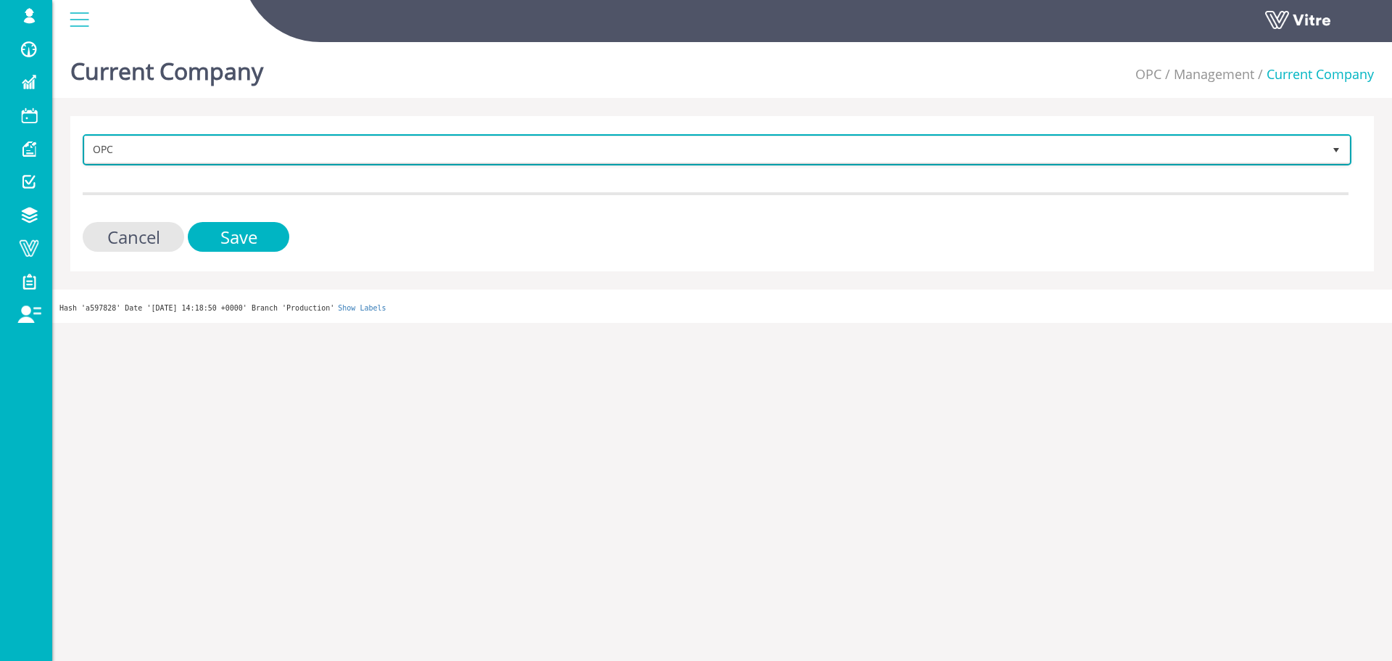
click at [363, 142] on span "OPC" at bounding box center [704, 149] width 1239 height 26
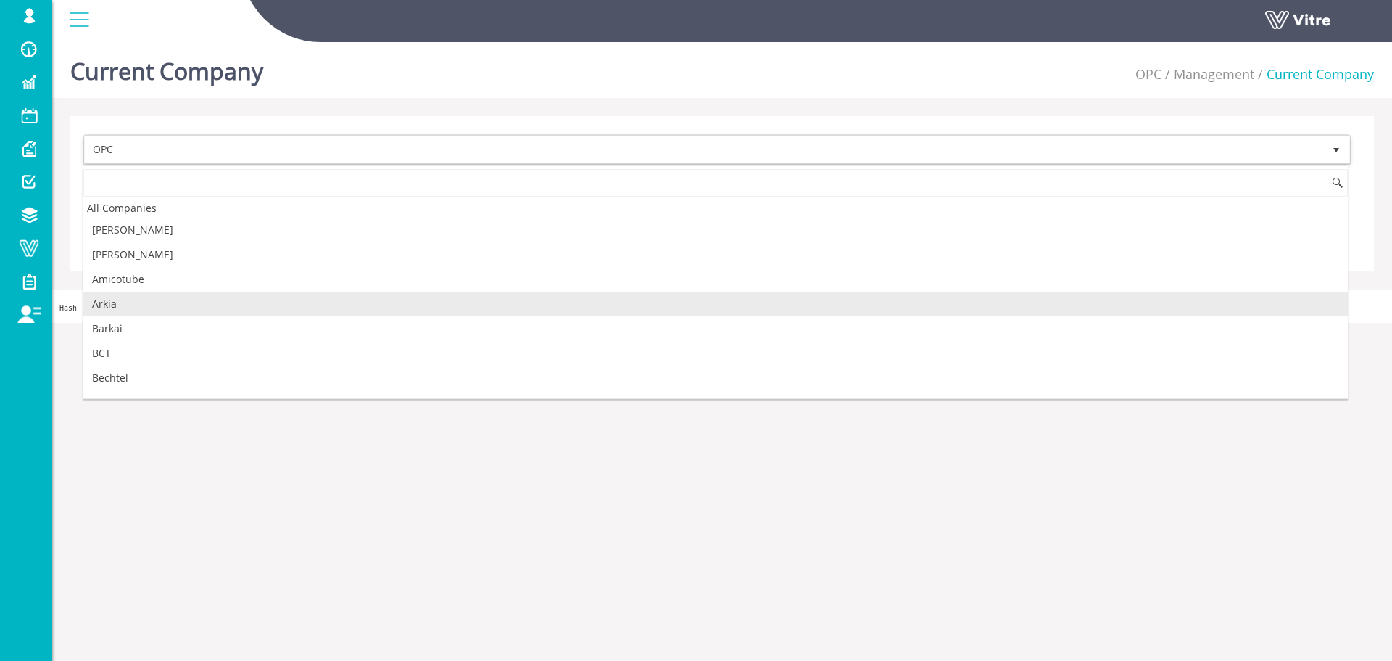
click at [157, 310] on li "Arkia" at bounding box center [715, 304] width 1265 height 25
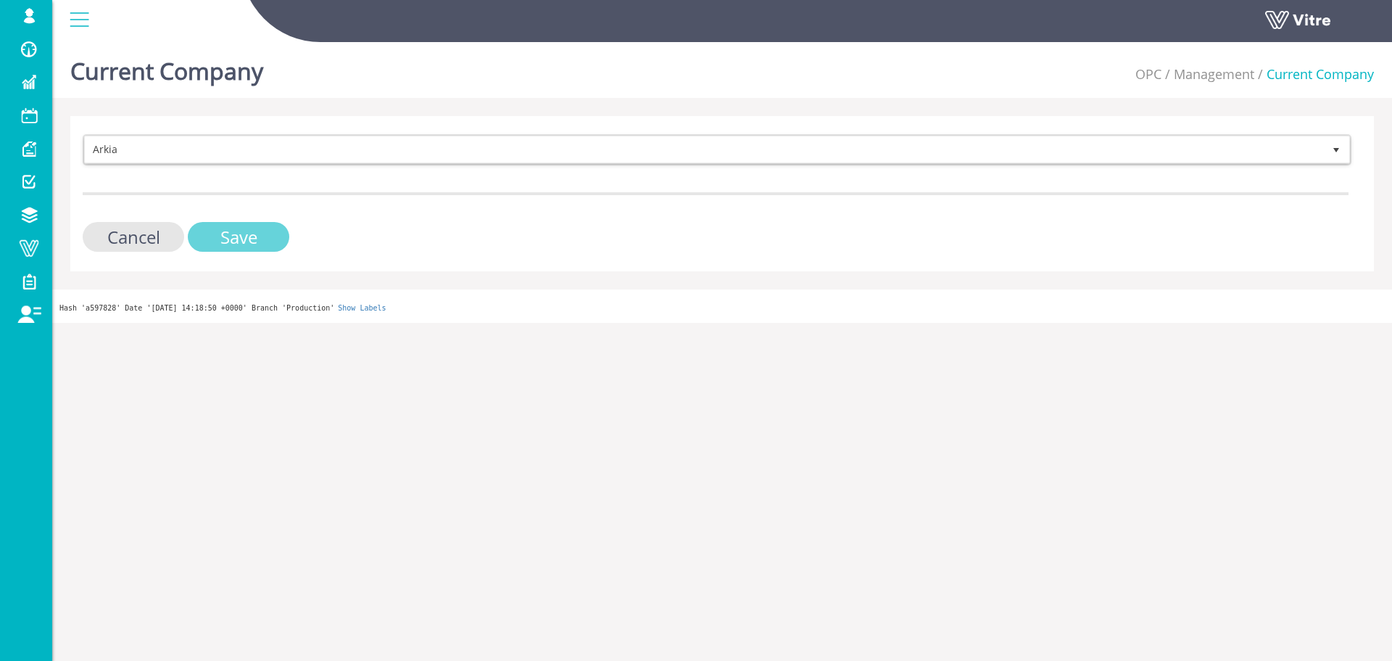
drag, startPoint x: 266, startPoint y: 236, endPoint x: 158, endPoint y: 239, distance: 108.1
click at [265, 236] on input "Save" at bounding box center [239, 237] width 102 height 30
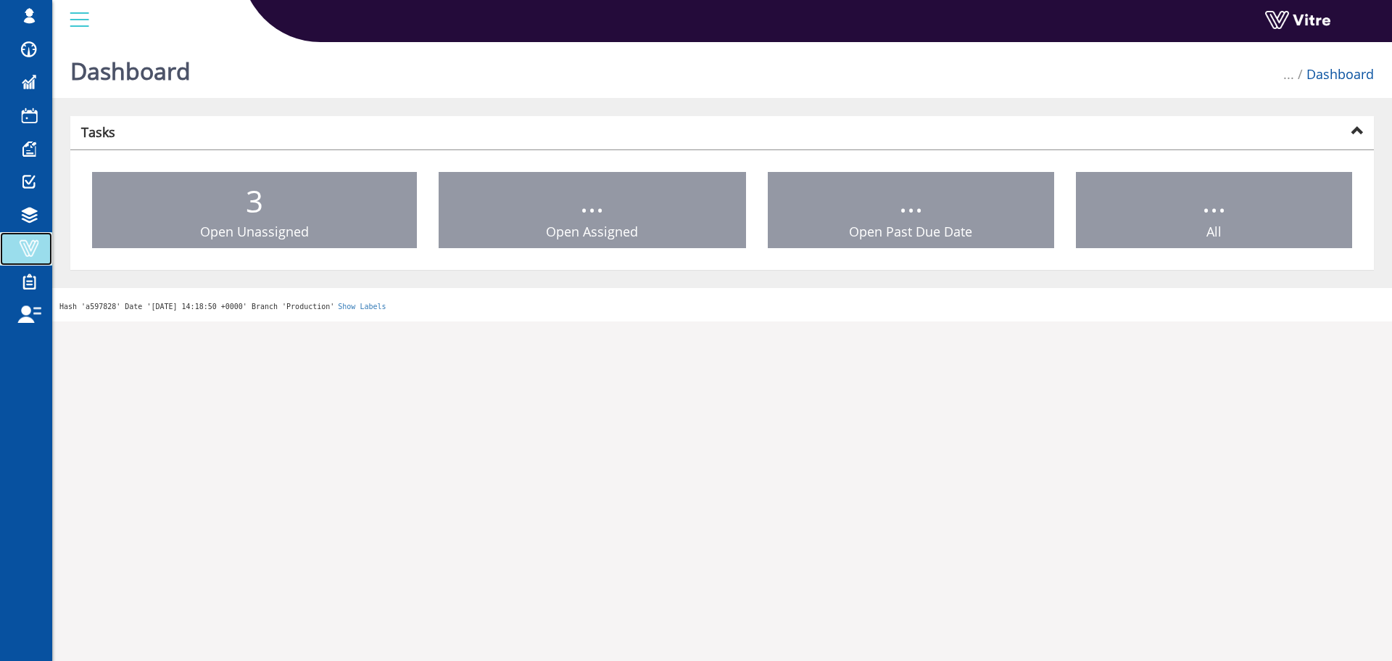
drag, startPoint x: 0, startPoint y: 0, endPoint x: 28, endPoint y: 247, distance: 248.9
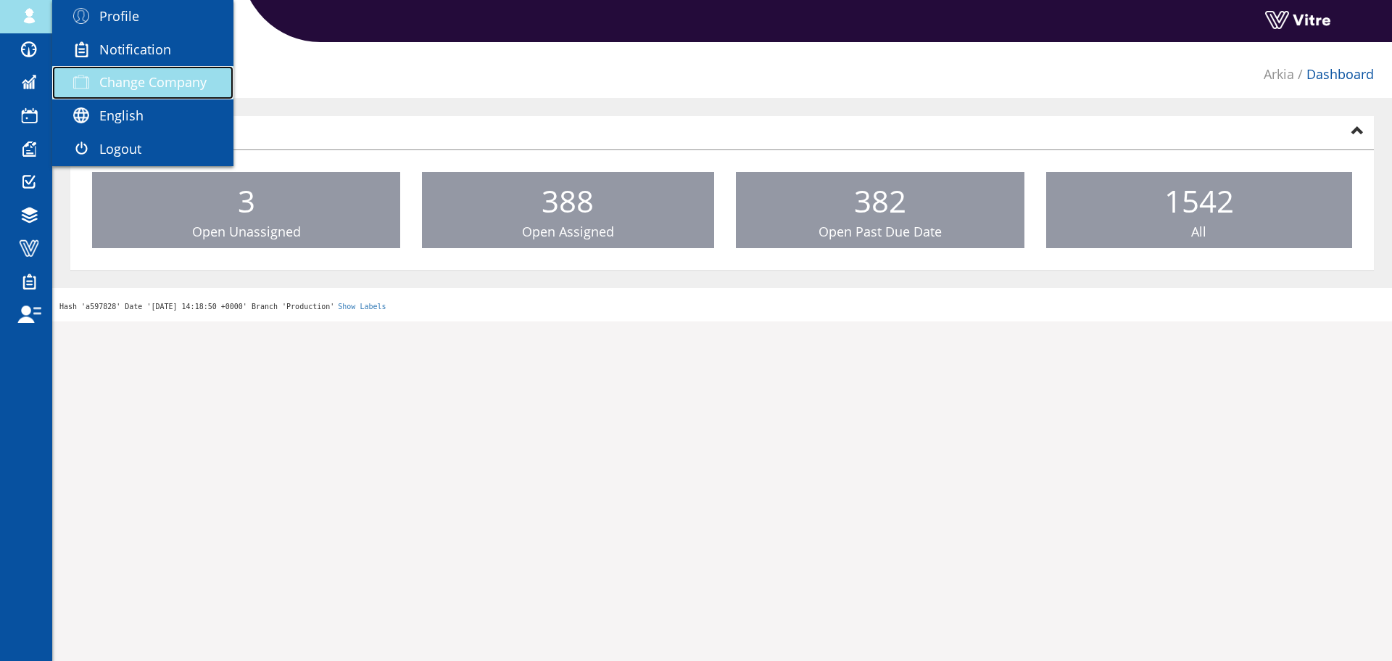
click at [141, 84] on span "Change Company" at bounding box center [152, 81] width 107 height 17
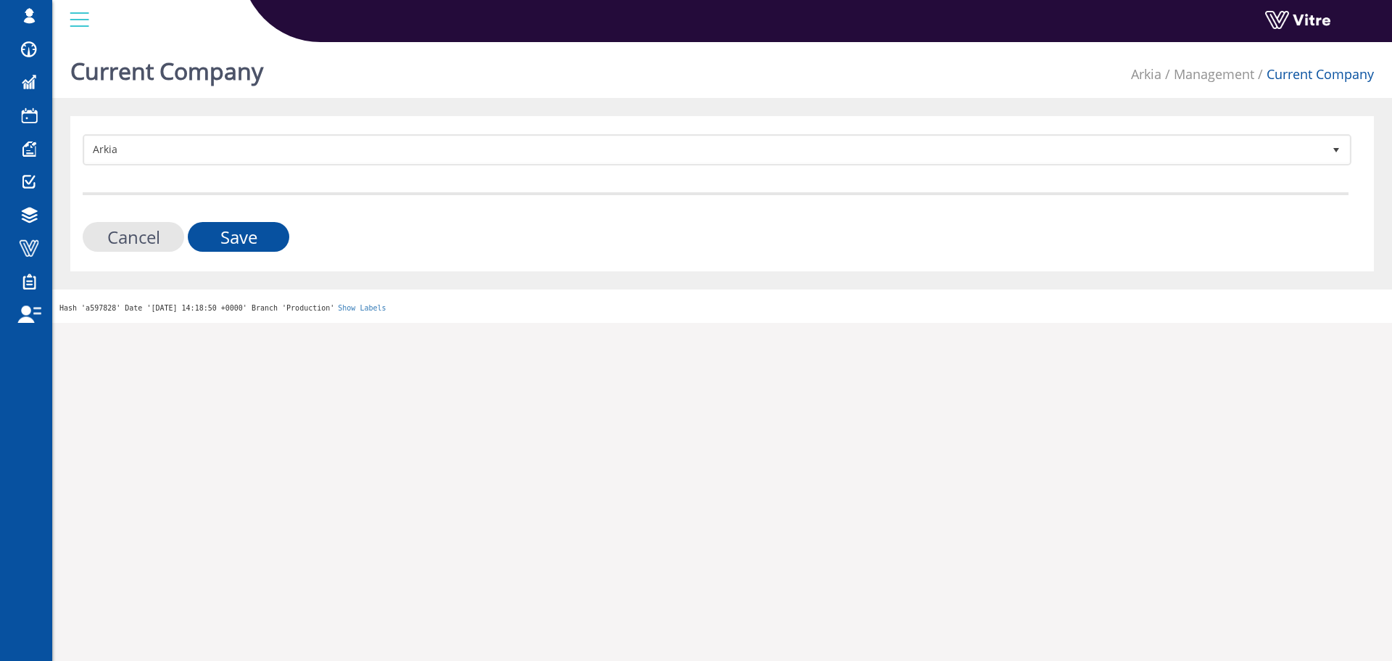
click at [318, 184] on form "Arkia 328 Cancel Save" at bounding box center [716, 192] width 1266 height 117
click at [315, 183] on form "Arkia 328 Cancel Save" at bounding box center [716, 192] width 1266 height 117
click at [319, 173] on form "Arkia 328 Cancel Save" at bounding box center [716, 192] width 1266 height 117
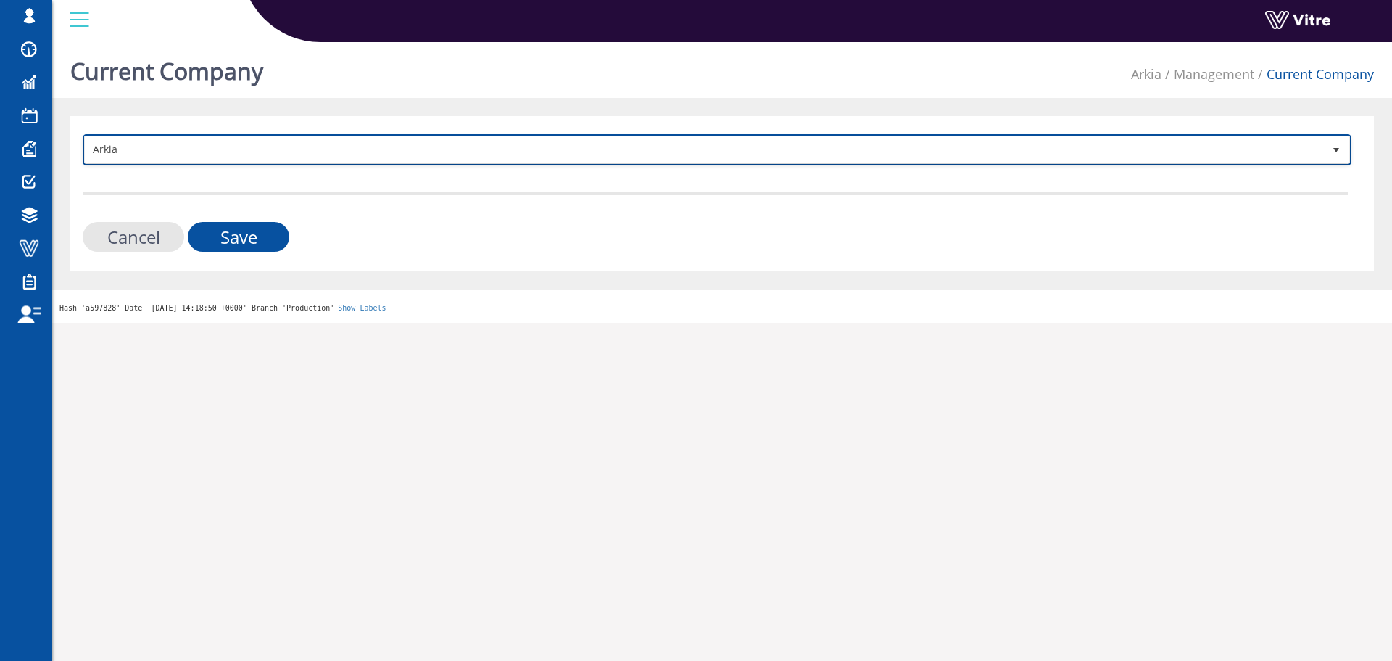
click at [331, 156] on span "Arkia" at bounding box center [704, 149] width 1239 height 26
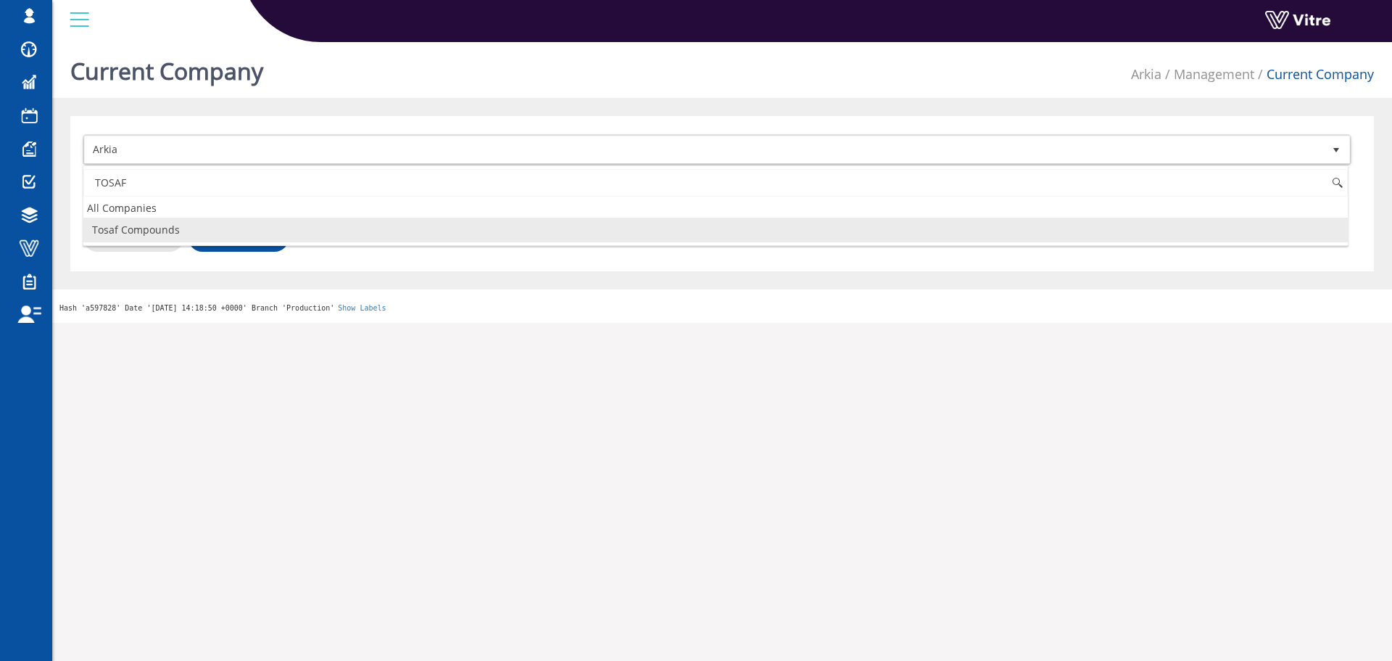
click at [262, 239] on li "Tosaf Compounds" at bounding box center [715, 230] width 1265 height 25
type input "TOSAF"
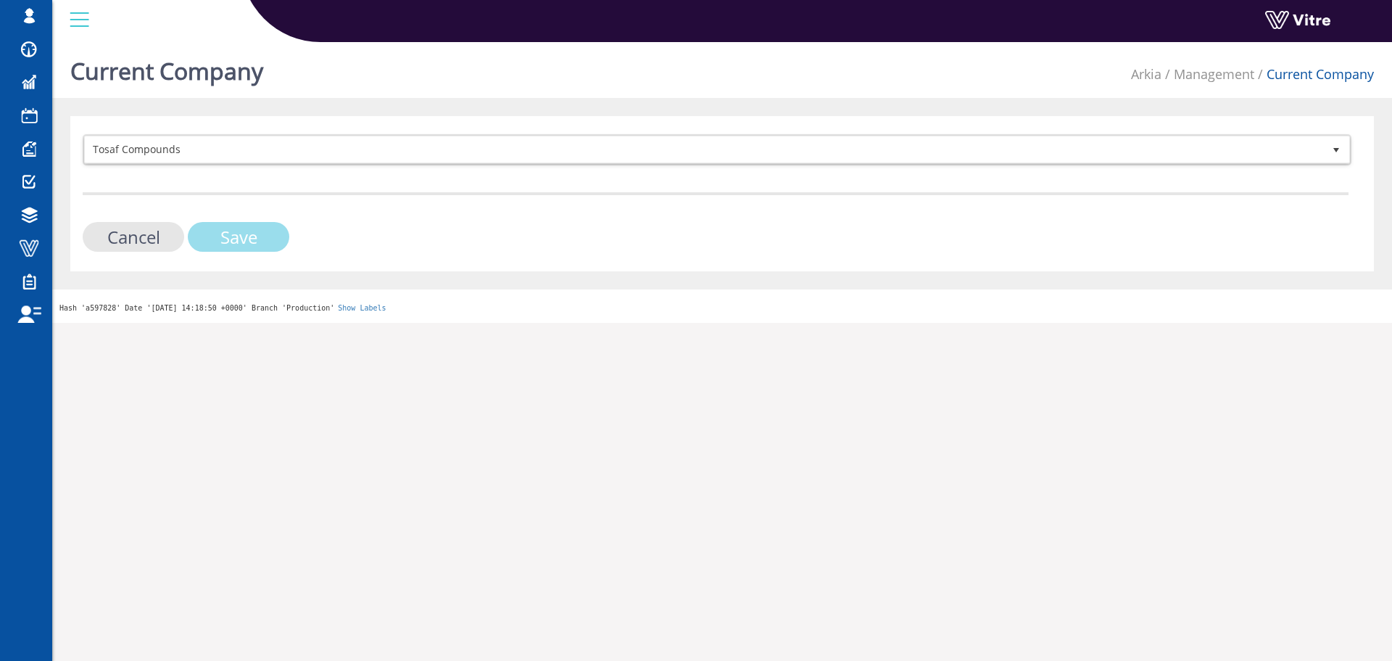
click at [263, 241] on input "Save" at bounding box center [239, 237] width 102 height 30
